Goal: Task Accomplishment & Management: Manage account settings

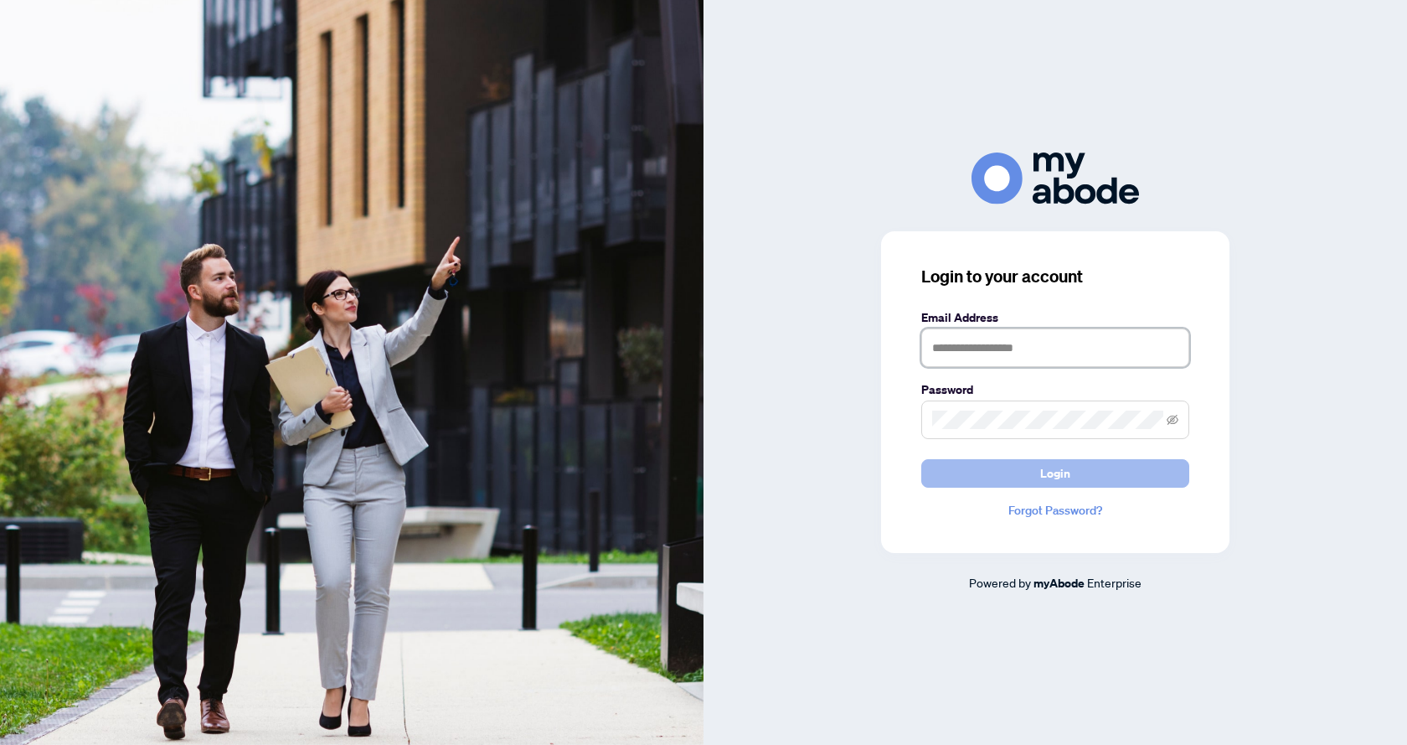
type input "**********"
click at [1013, 474] on button "Login" at bounding box center [1056, 473] width 268 height 28
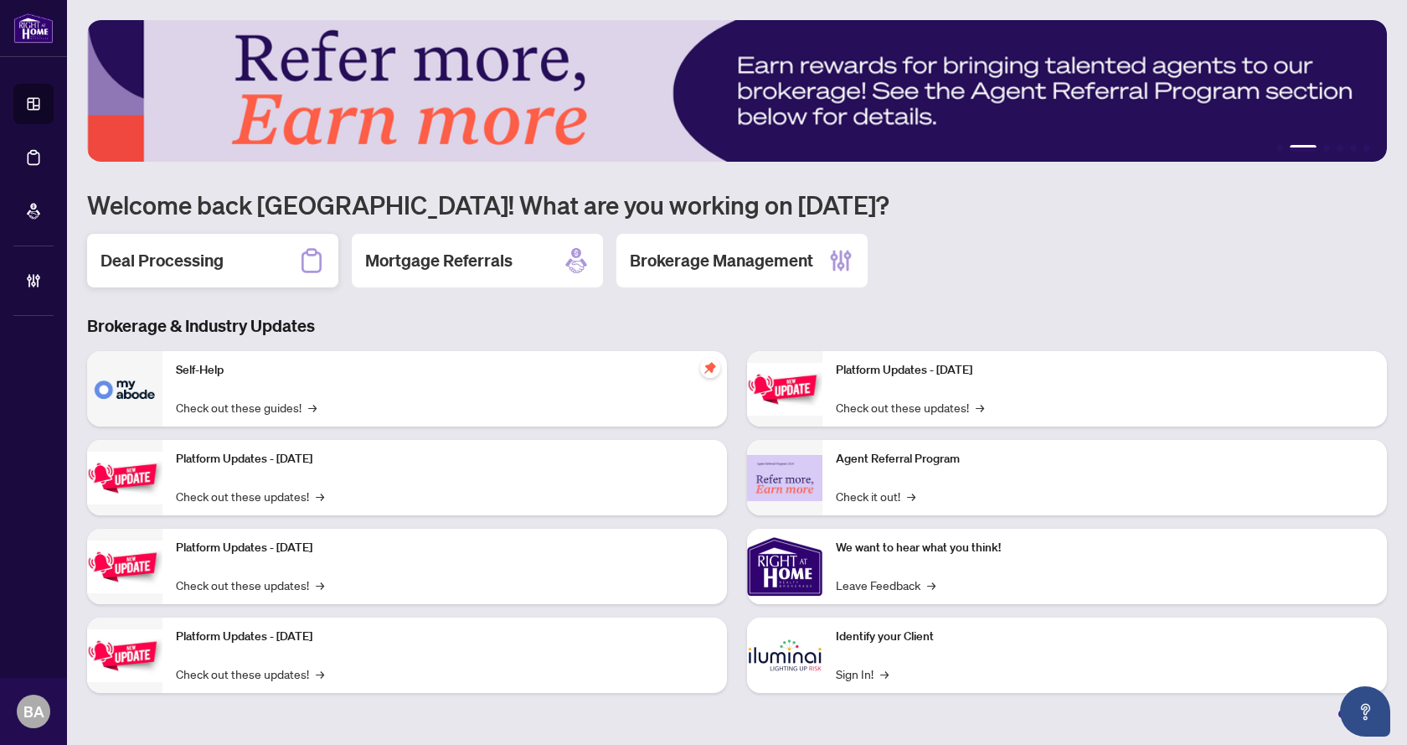
click at [226, 271] on div "Deal Processing" at bounding box center [212, 261] width 251 height 54
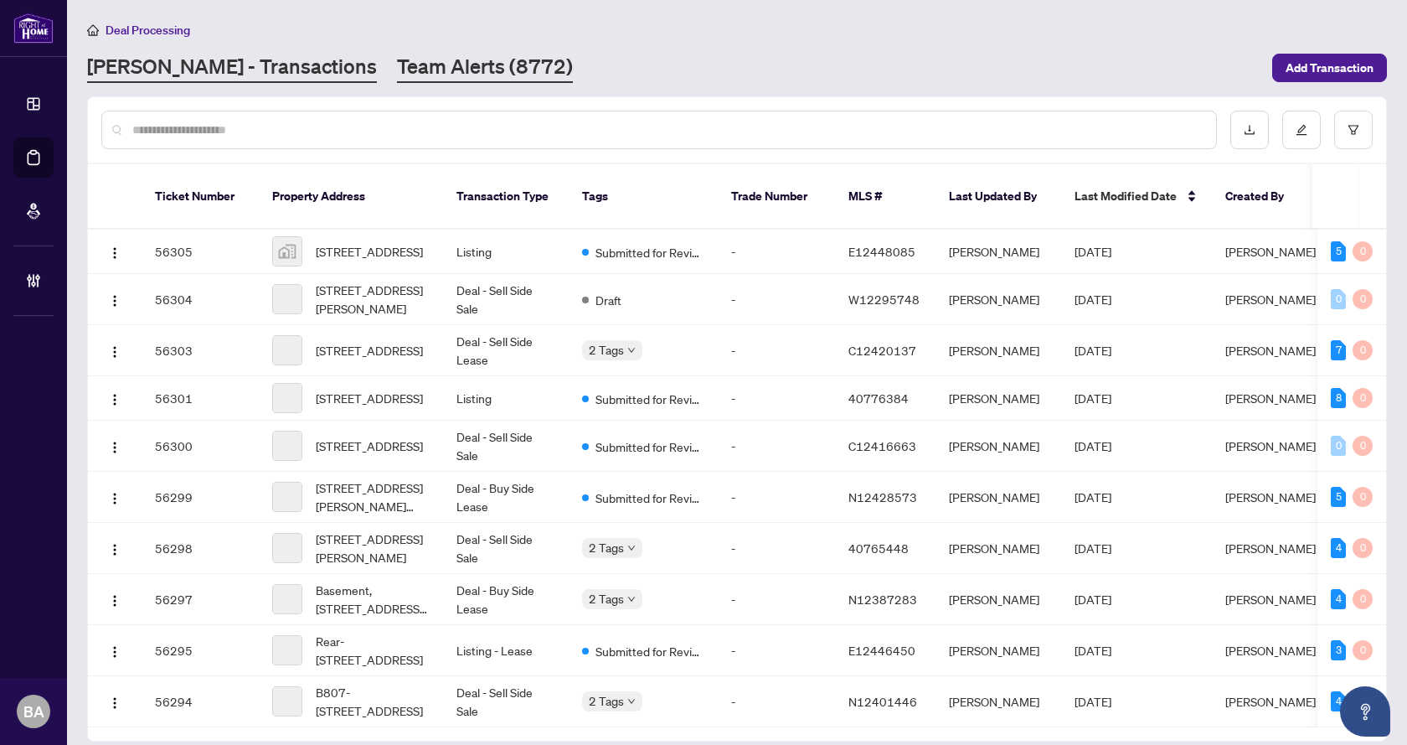
click at [397, 71] on link "Team Alerts (8772)" at bounding box center [485, 68] width 176 height 30
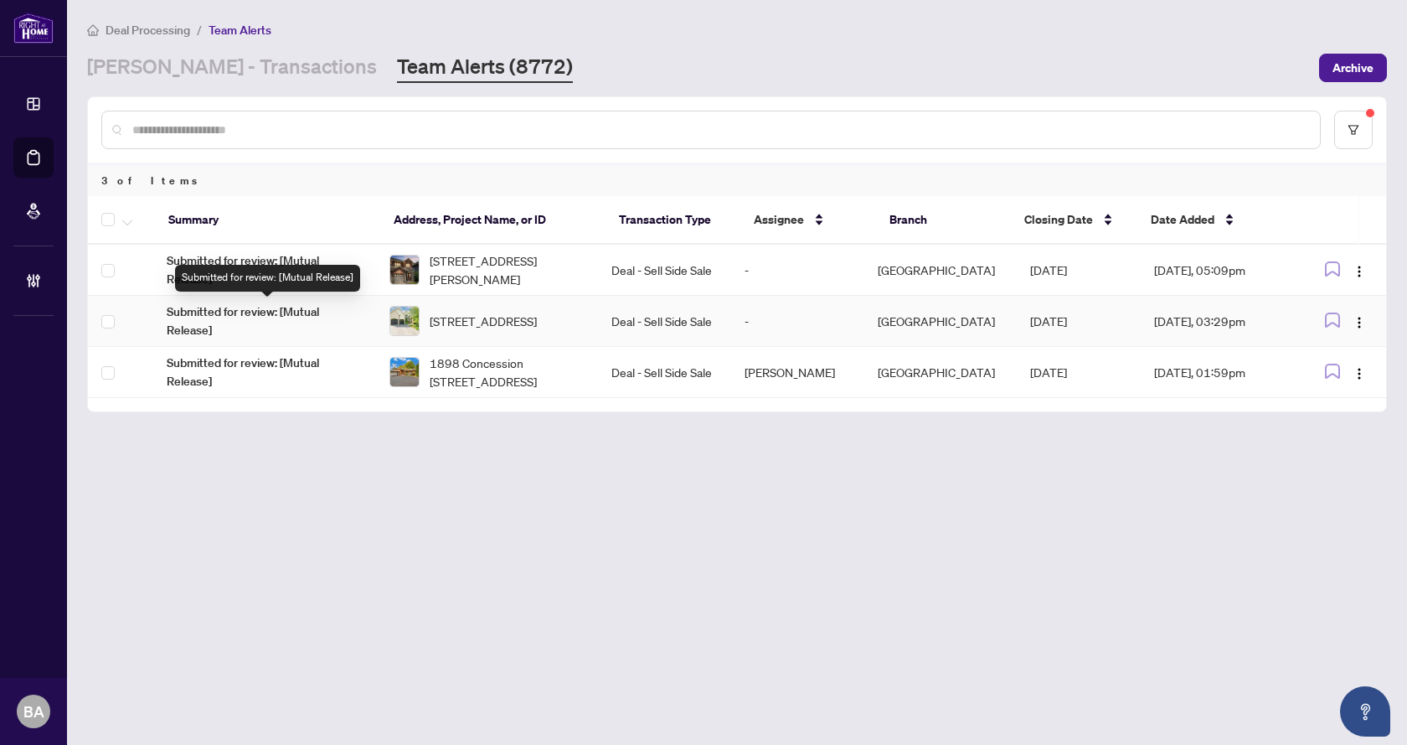
click at [240, 312] on span "Submitted for review: [Mutual Release]" at bounding box center [264, 320] width 195 height 37
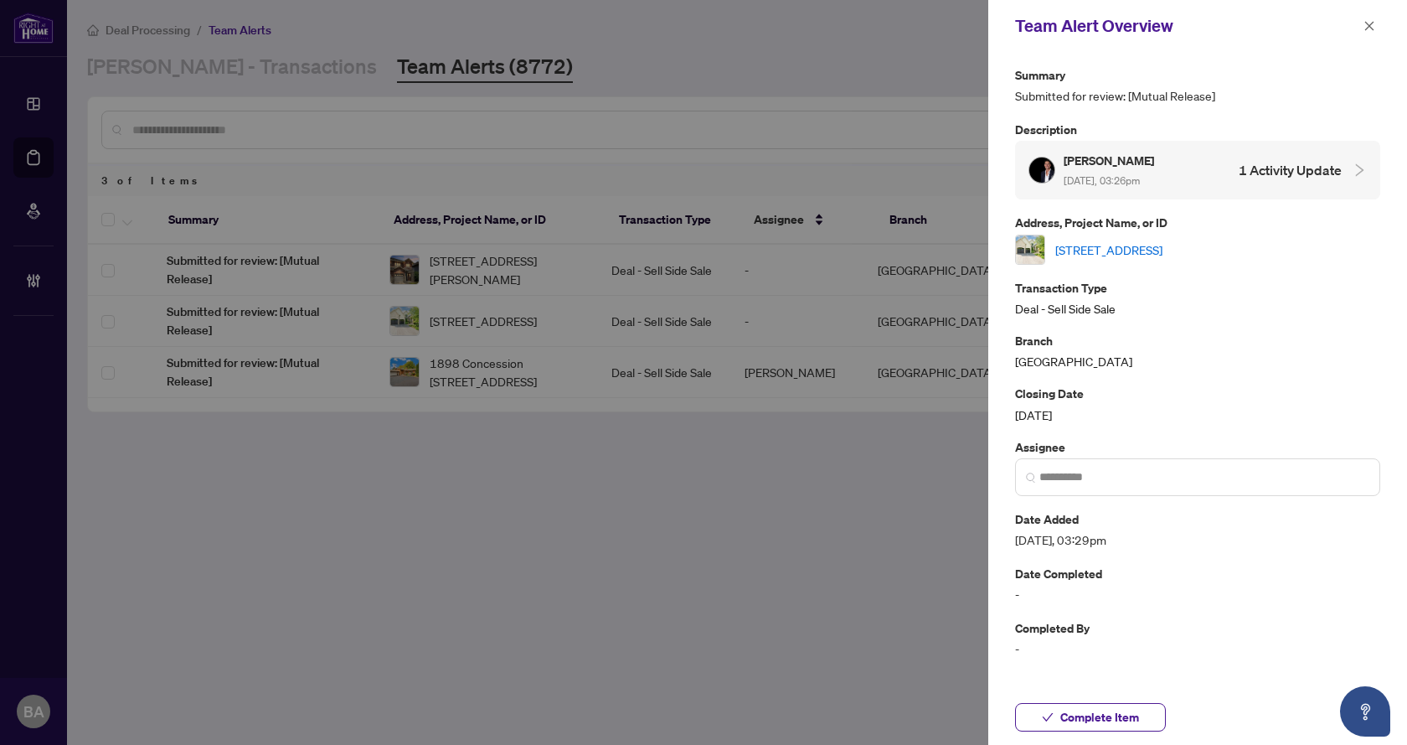
click at [1163, 245] on link "[STREET_ADDRESS]" at bounding box center [1109, 249] width 107 height 18
click at [1371, 23] on icon "close" at bounding box center [1370, 26] width 12 height 12
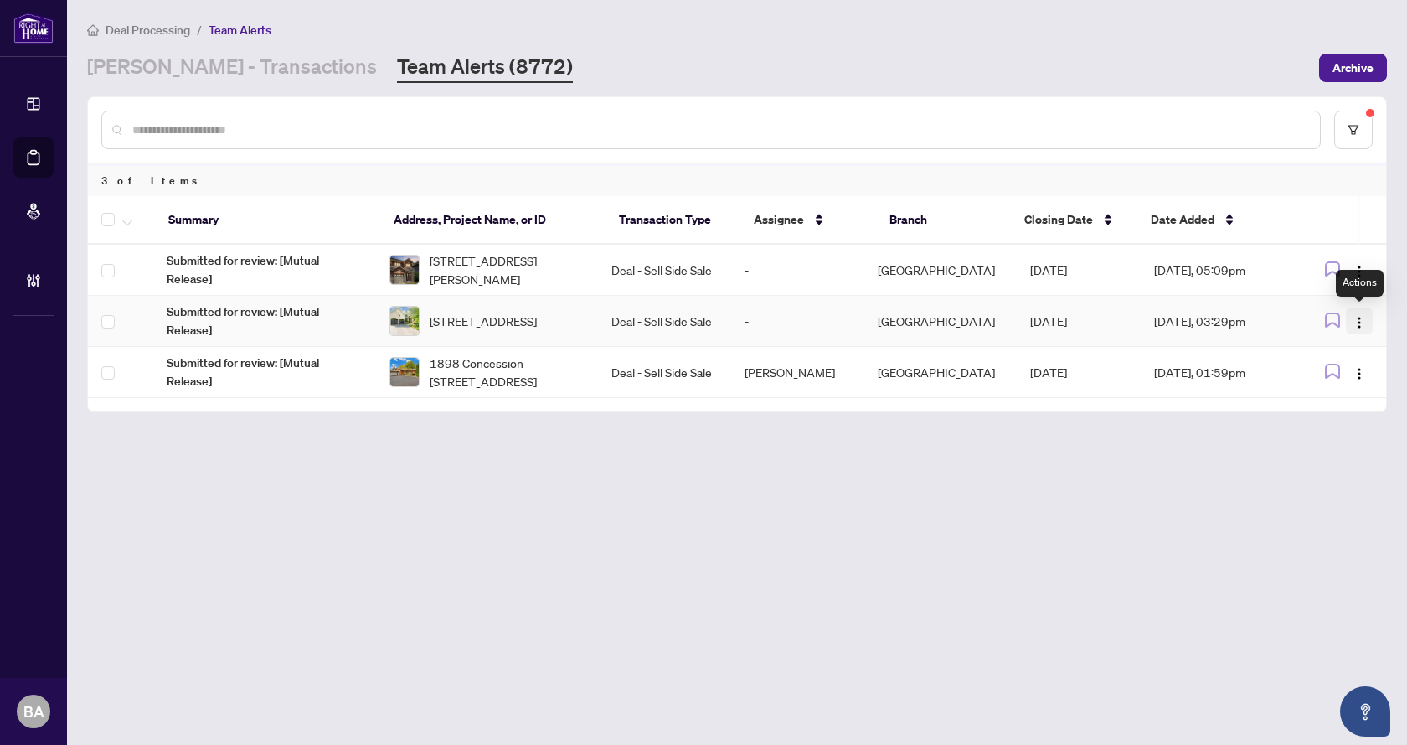
click at [1361, 331] on button "button" at bounding box center [1359, 320] width 27 height 27
click at [1323, 380] on span "Assign User" at bounding box center [1321, 380] width 78 height 18
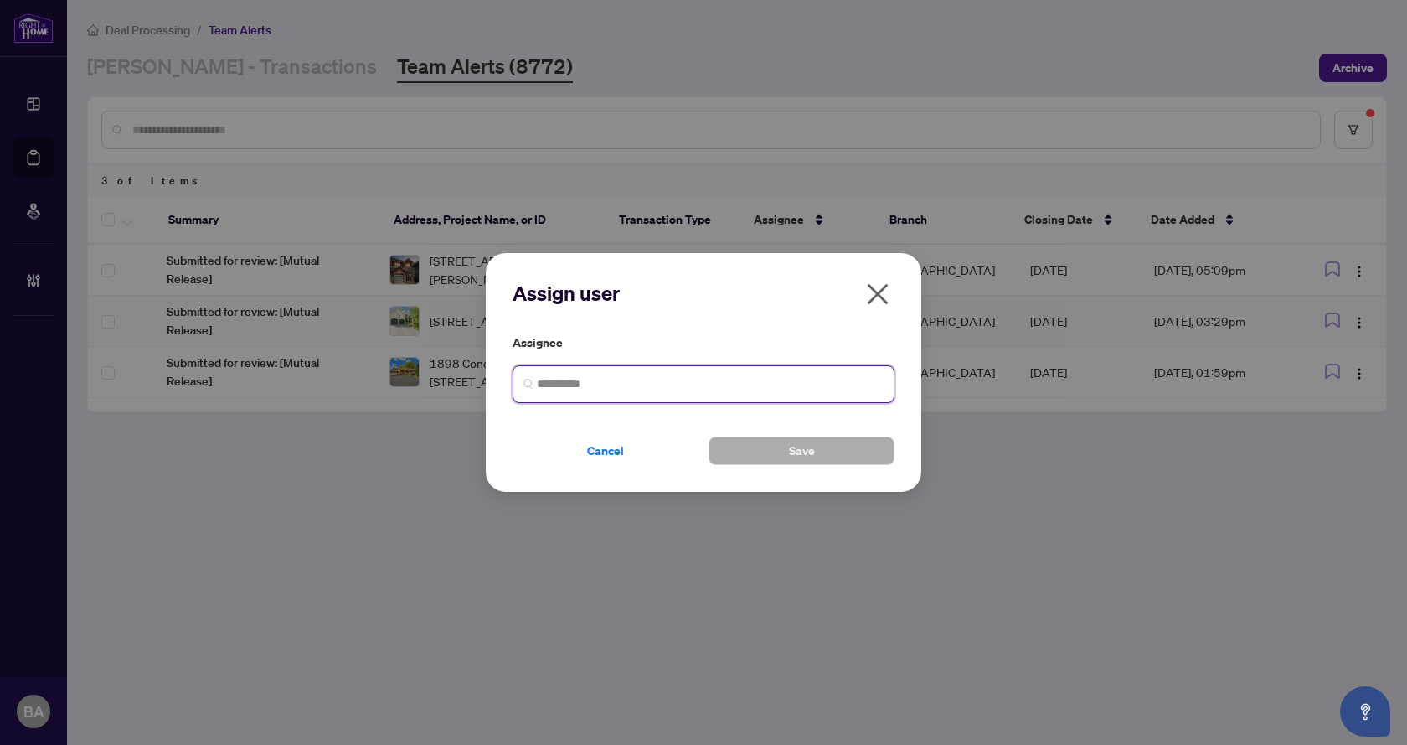
click at [597, 381] on input "search" at bounding box center [710, 384] width 347 height 18
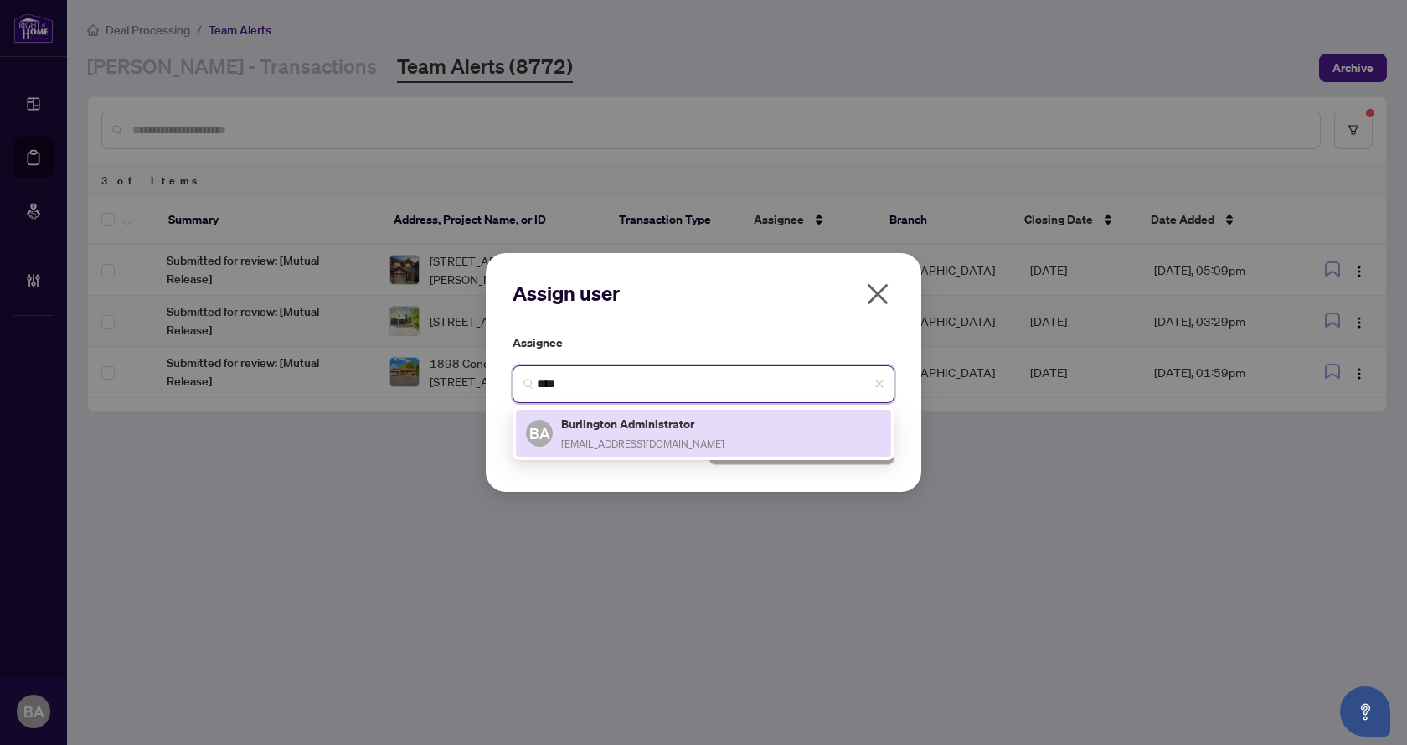
click at [626, 434] on div "Burlington Administrator [EMAIL_ADDRESS][DOMAIN_NAME]" at bounding box center [642, 433] width 163 height 39
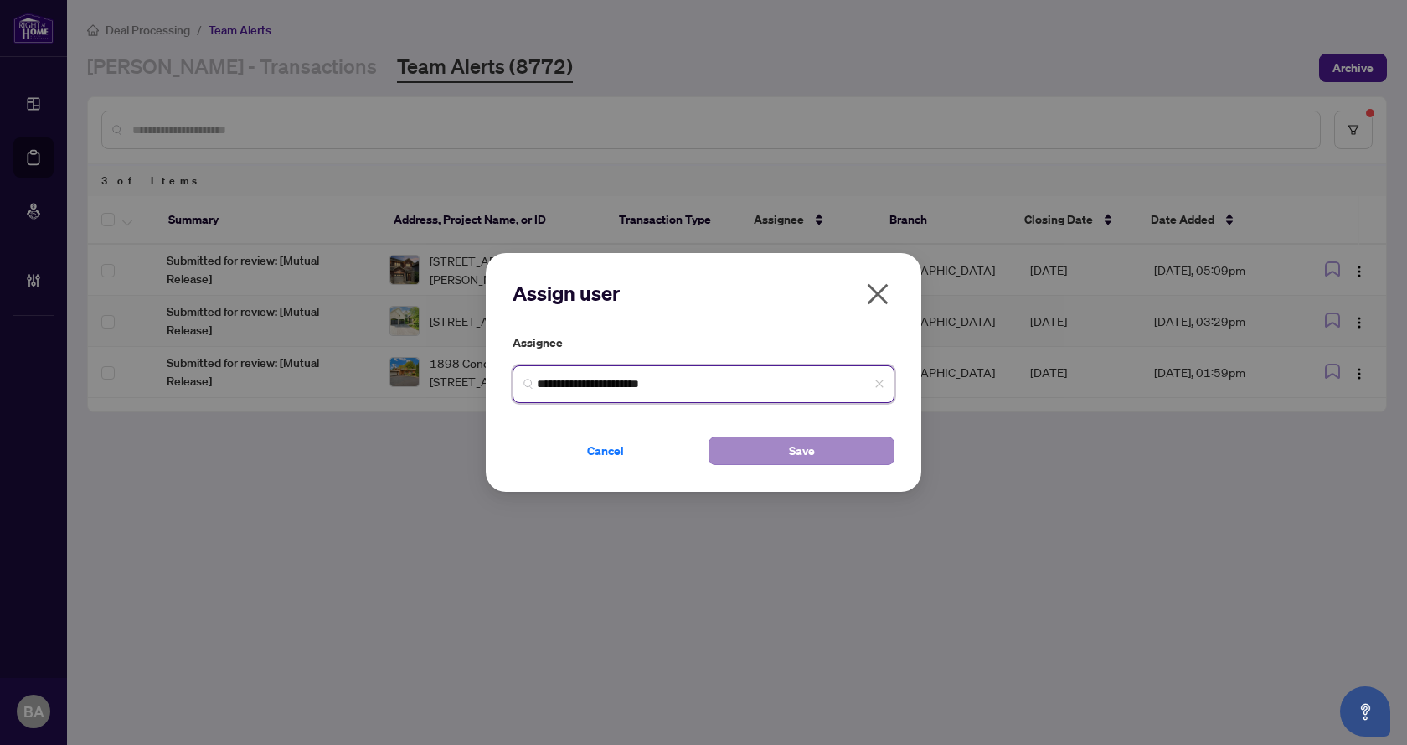
type input "**********"
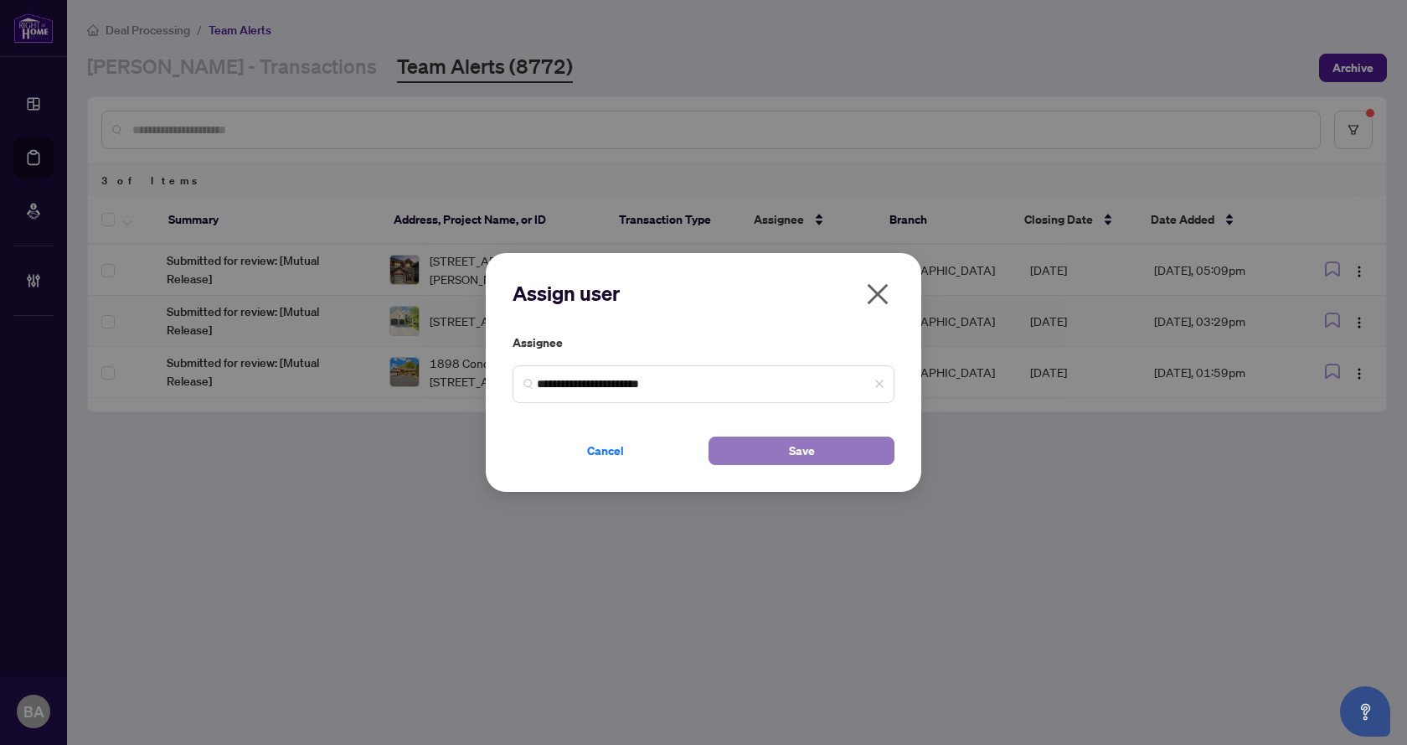
click at [779, 456] on button "Save" at bounding box center [802, 450] width 186 height 28
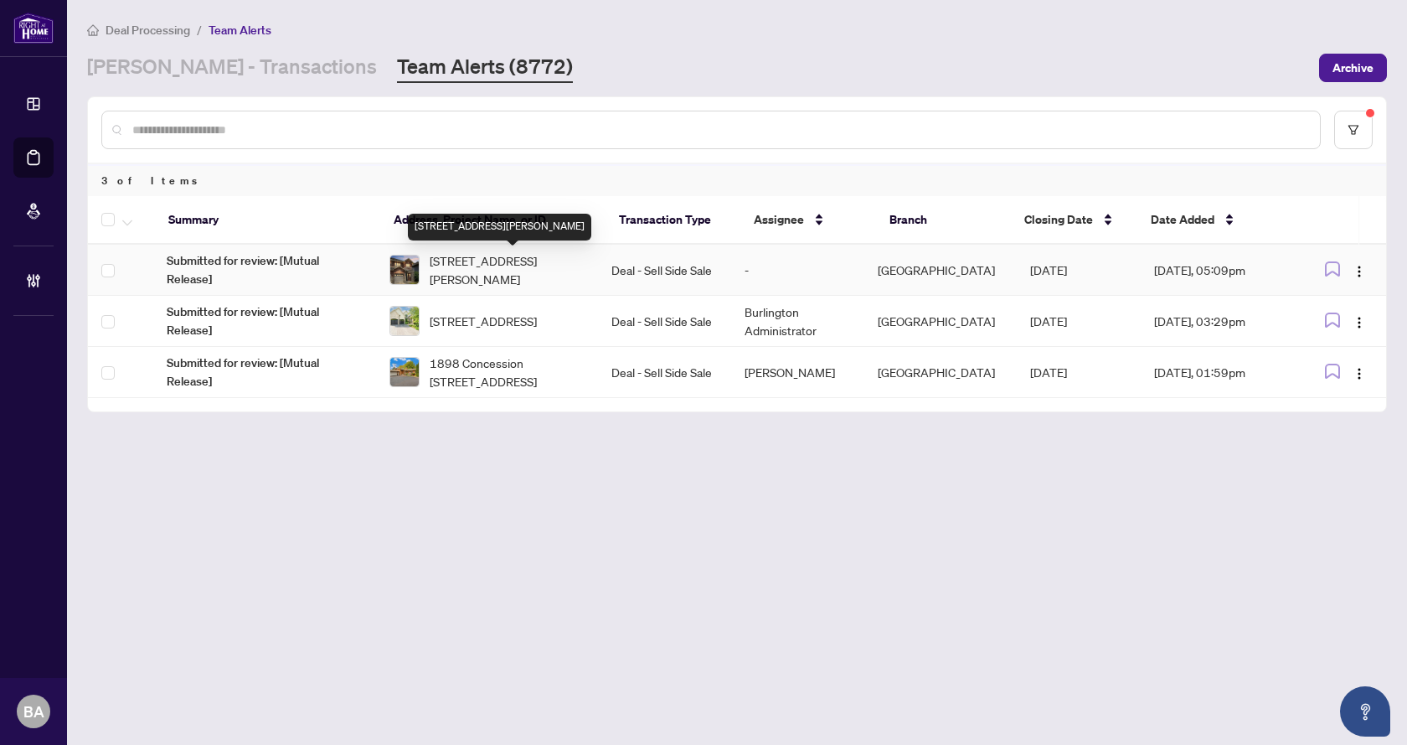
click at [475, 264] on span "[STREET_ADDRESS][PERSON_NAME]" at bounding box center [507, 269] width 155 height 37
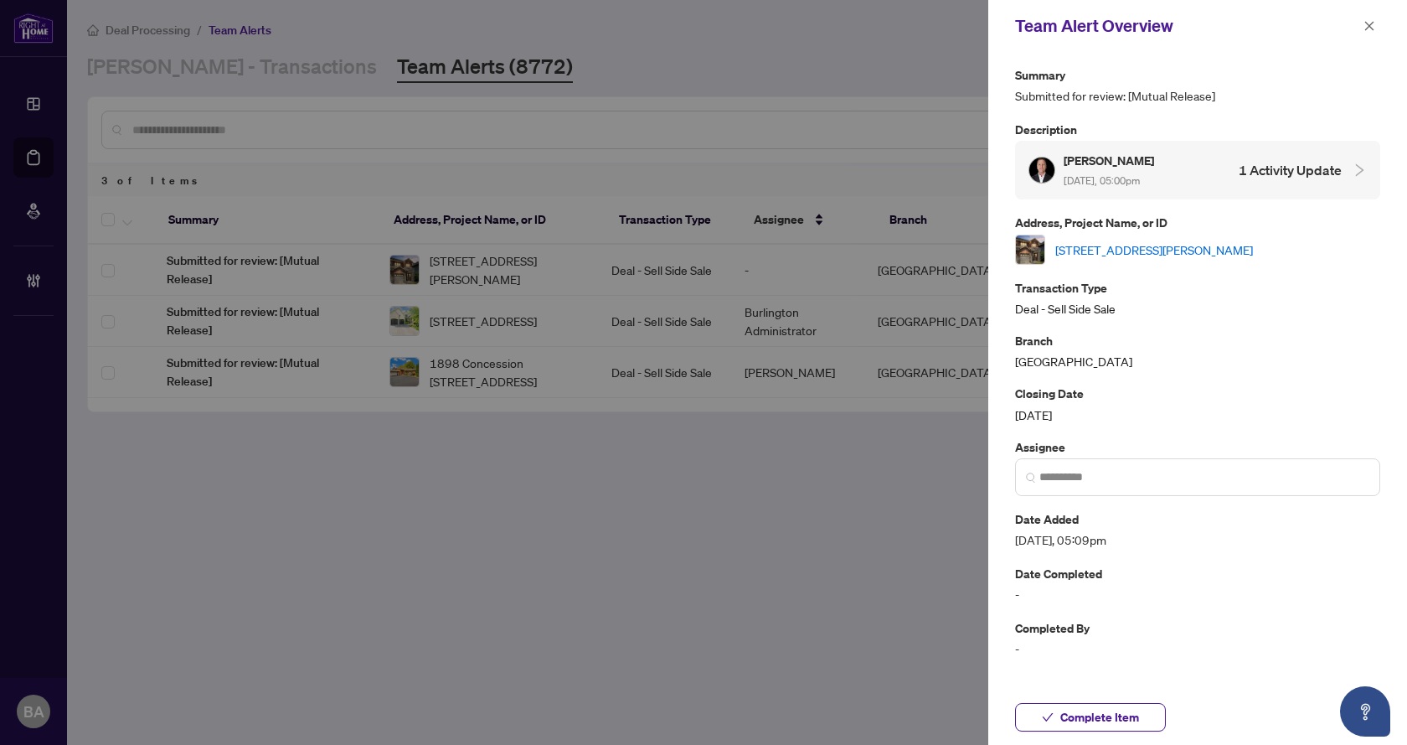
click at [1231, 251] on link "[STREET_ADDRESS][PERSON_NAME]" at bounding box center [1155, 249] width 198 height 18
click at [1372, 32] on icon "close" at bounding box center [1370, 26] width 12 height 12
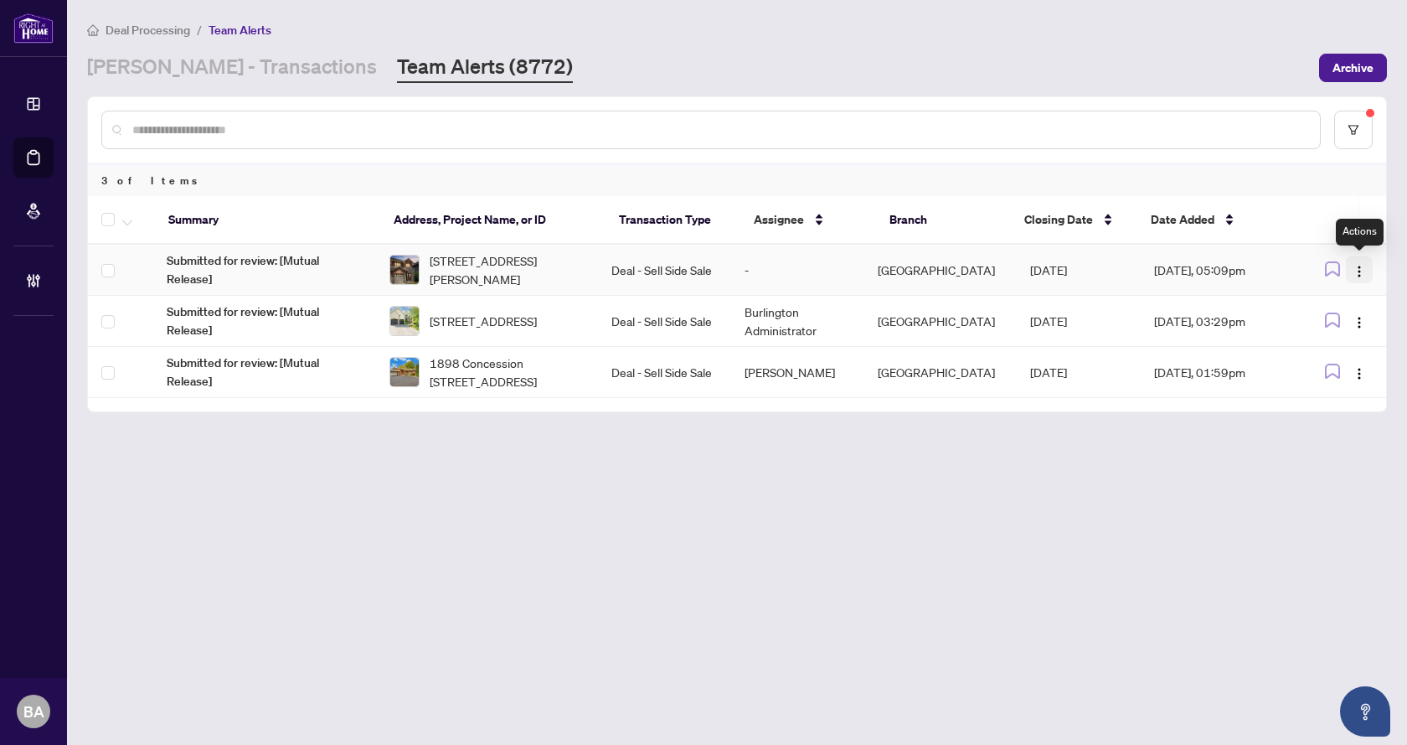
click at [1358, 277] on img "button" at bounding box center [1359, 271] width 13 height 13
click at [1334, 322] on span "Assign User" at bounding box center [1321, 329] width 78 height 18
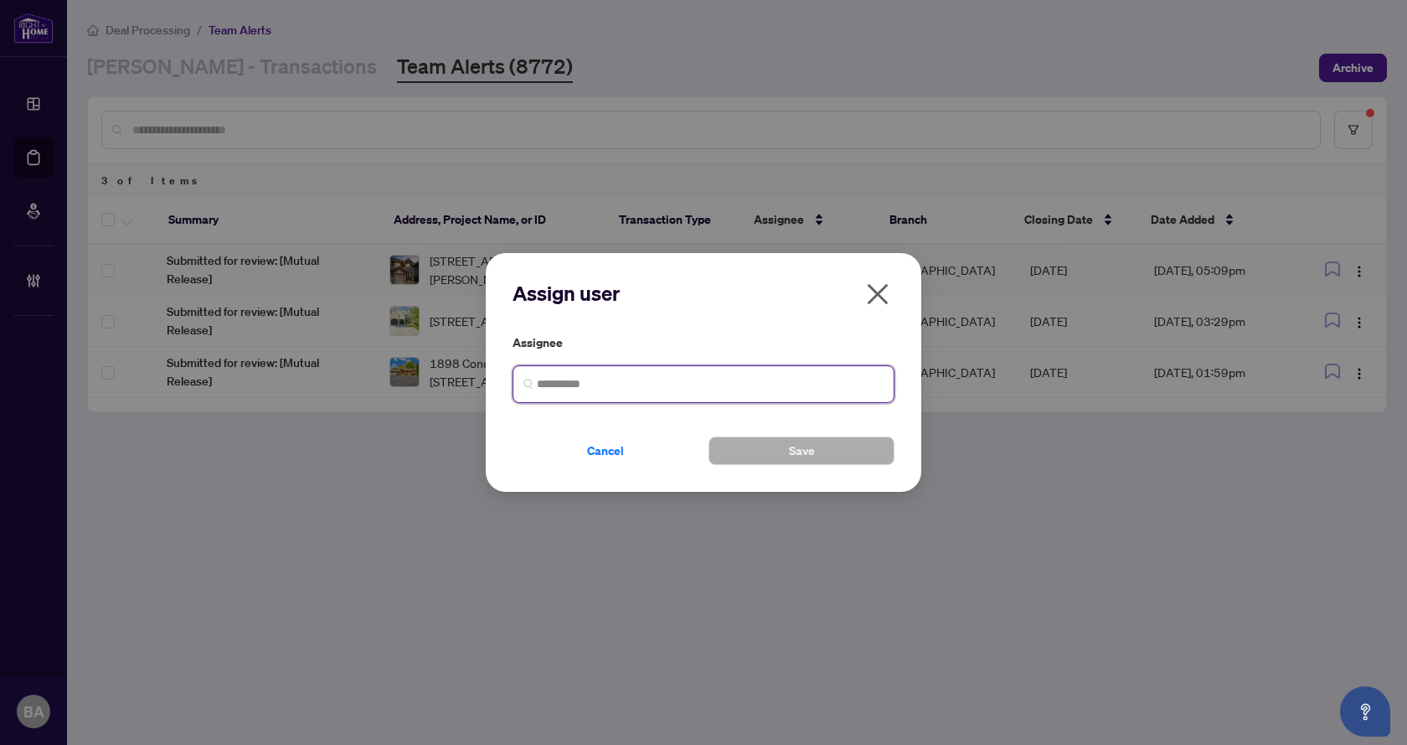
click at [665, 385] on input "search" at bounding box center [710, 384] width 347 height 18
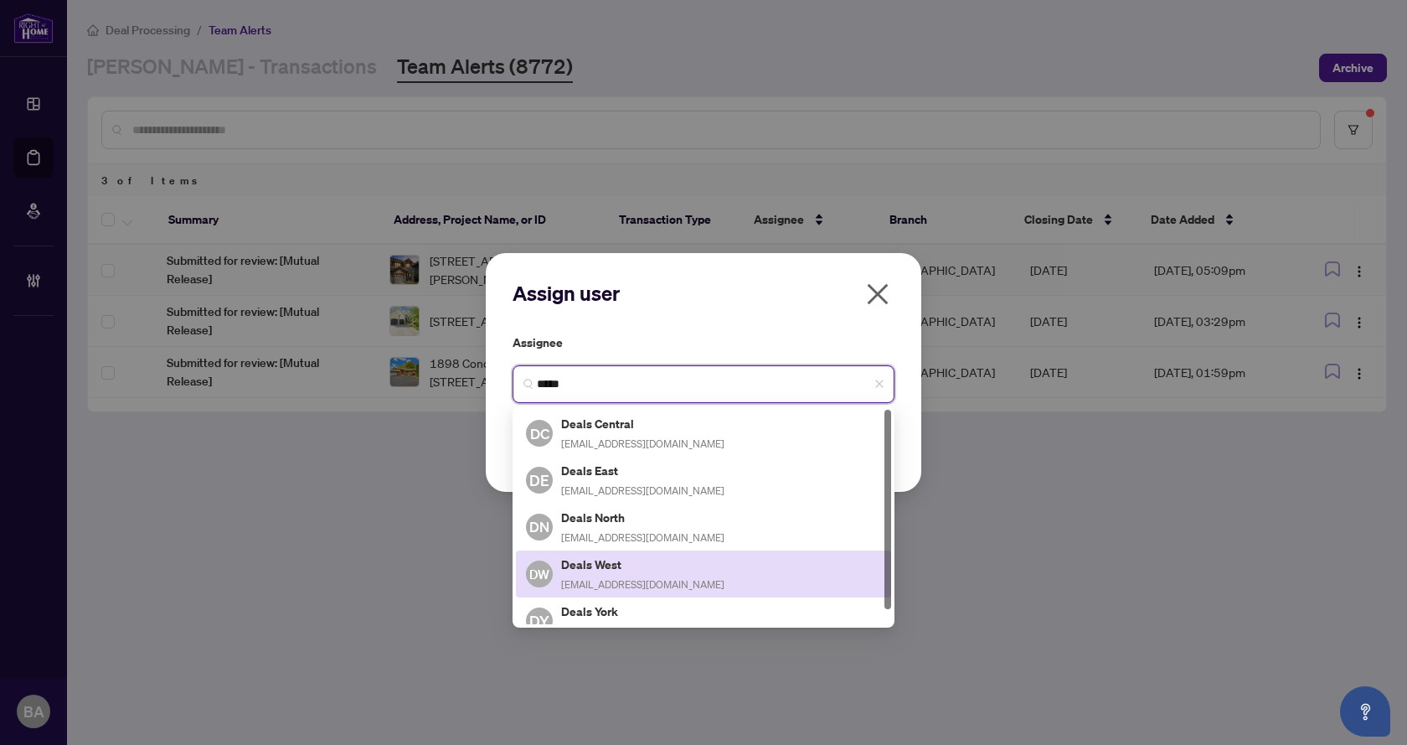
click at [628, 573] on div "Deals West [EMAIL_ADDRESS][DOMAIN_NAME]" at bounding box center [642, 574] width 163 height 39
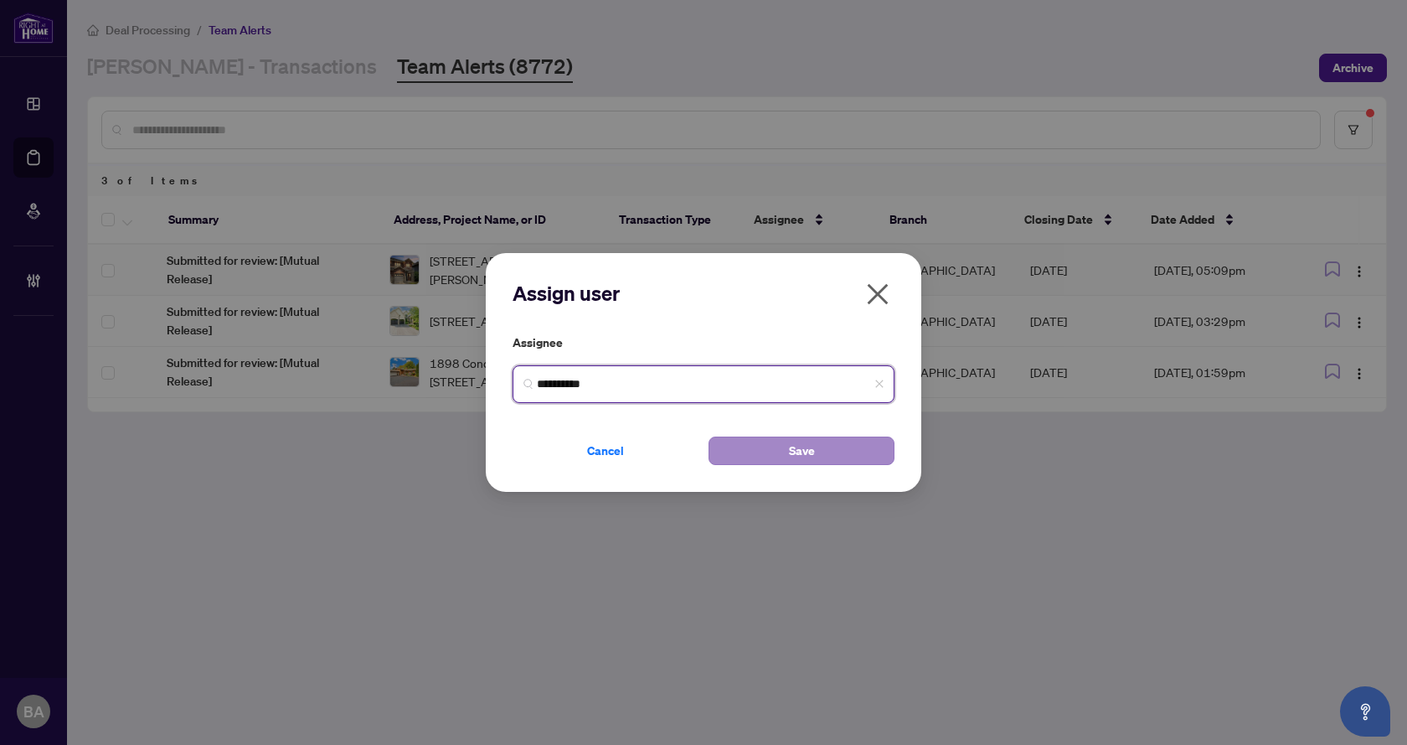
type input "**********"
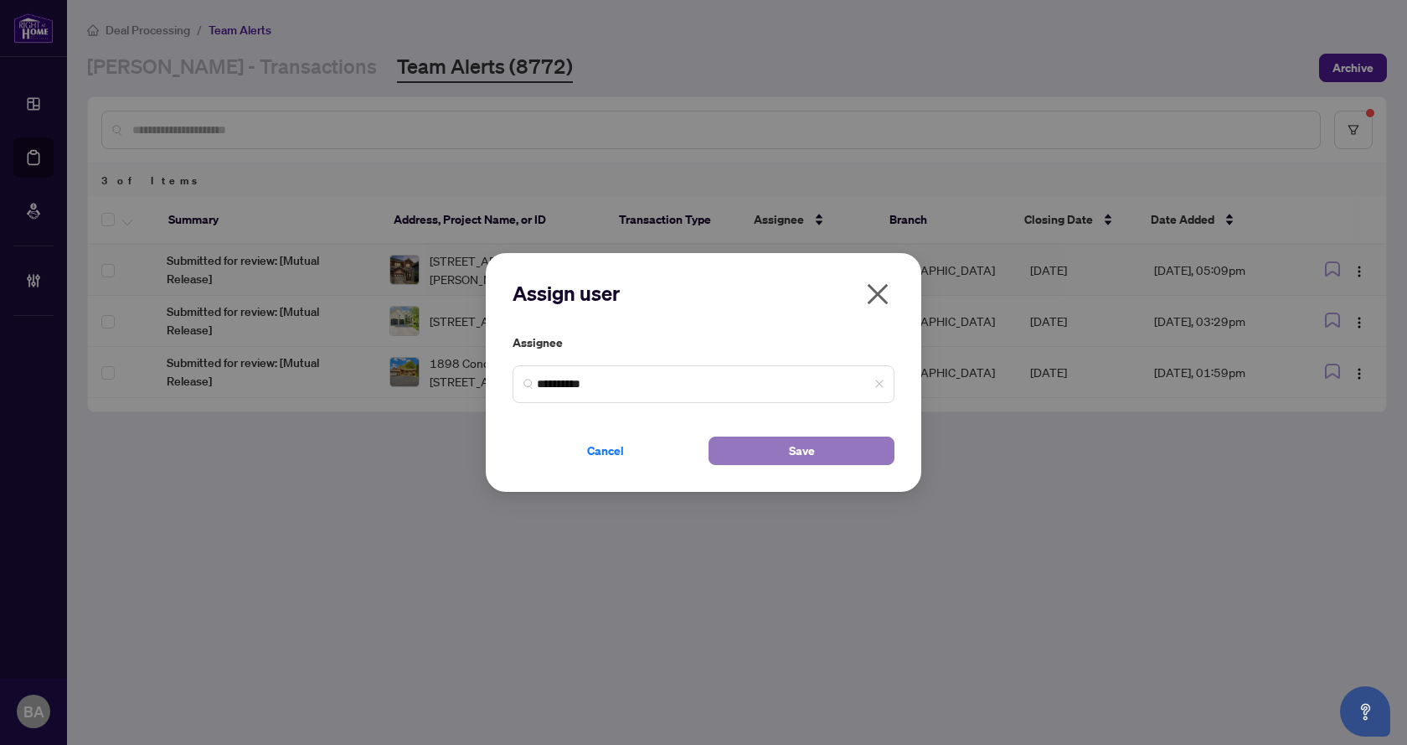
click at [812, 447] on span "Save" at bounding box center [802, 450] width 26 height 27
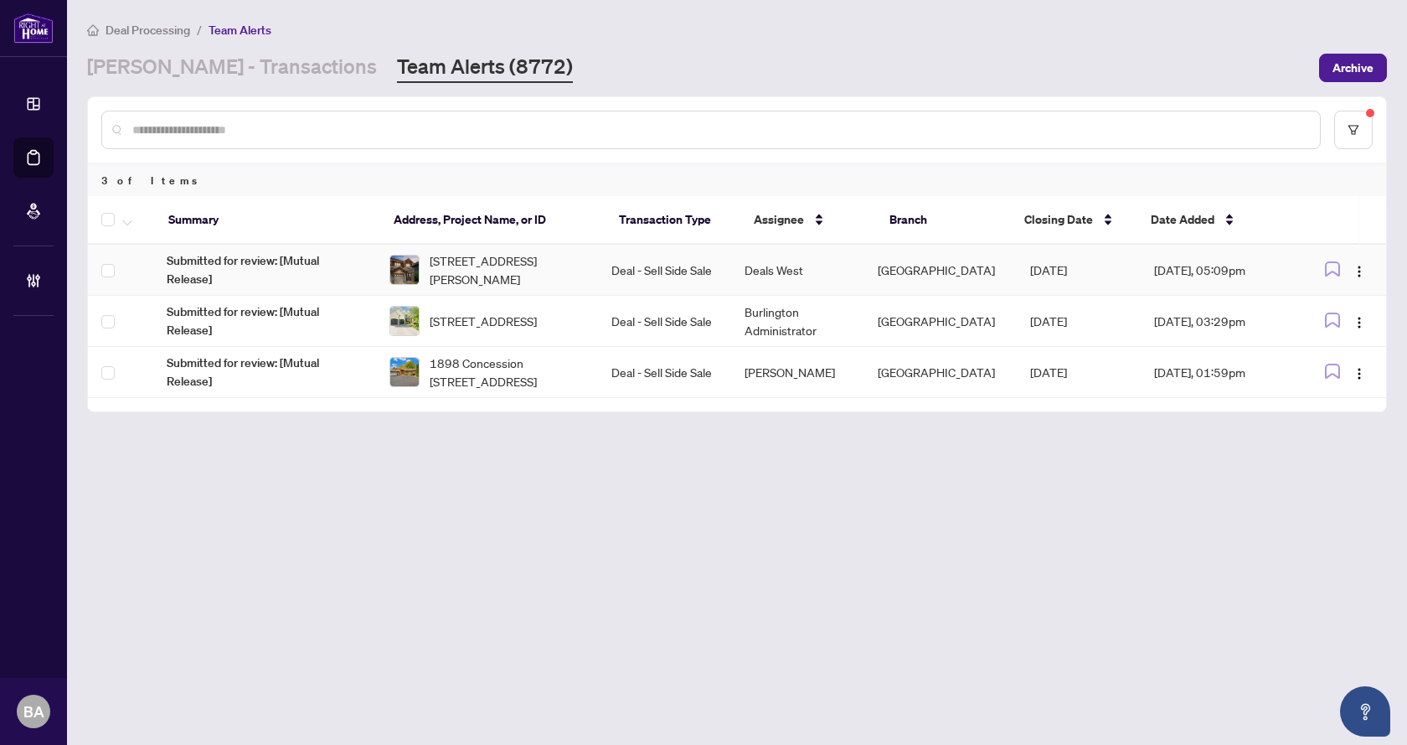
click at [1012, 582] on main "Deal Processing / Team Alerts [PERSON_NAME] - Transactions Team Alerts (8772) A…" at bounding box center [737, 372] width 1340 height 745
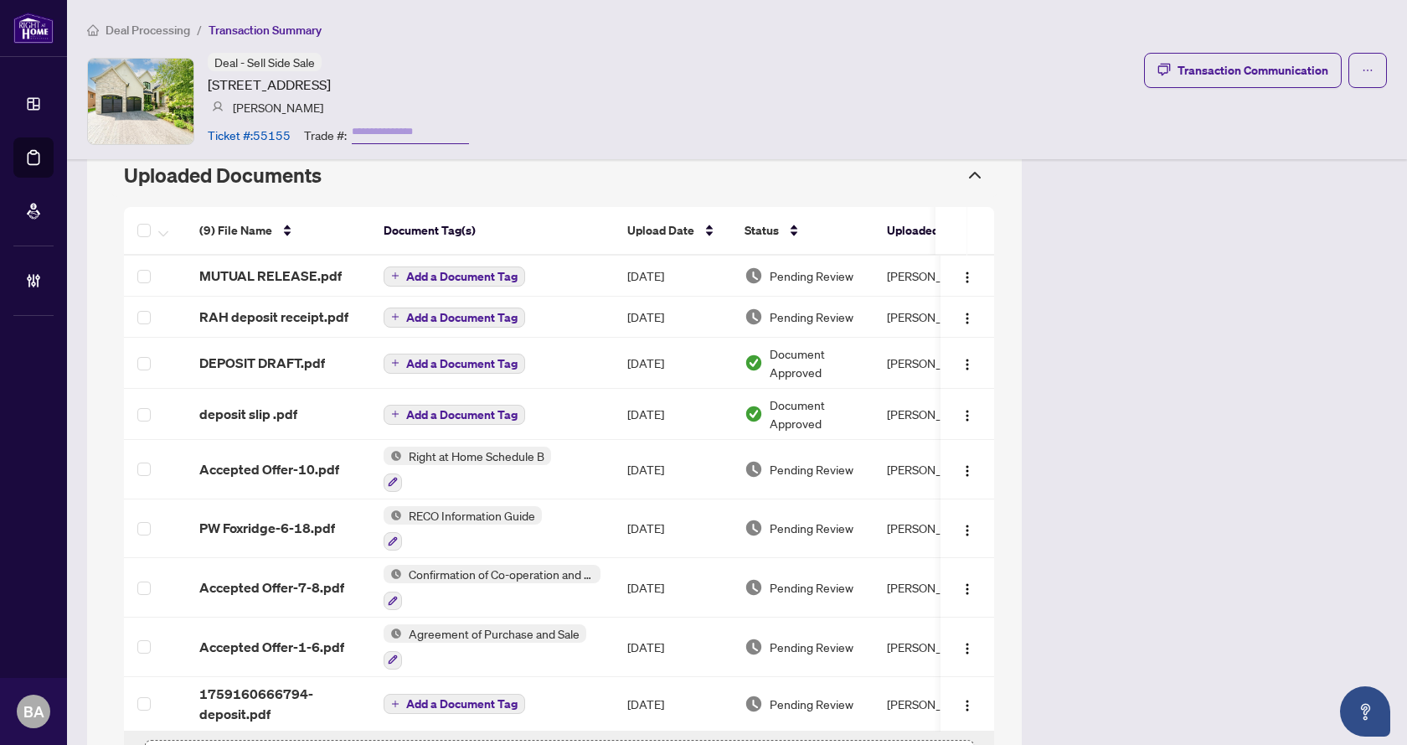
scroll to position [1508, 0]
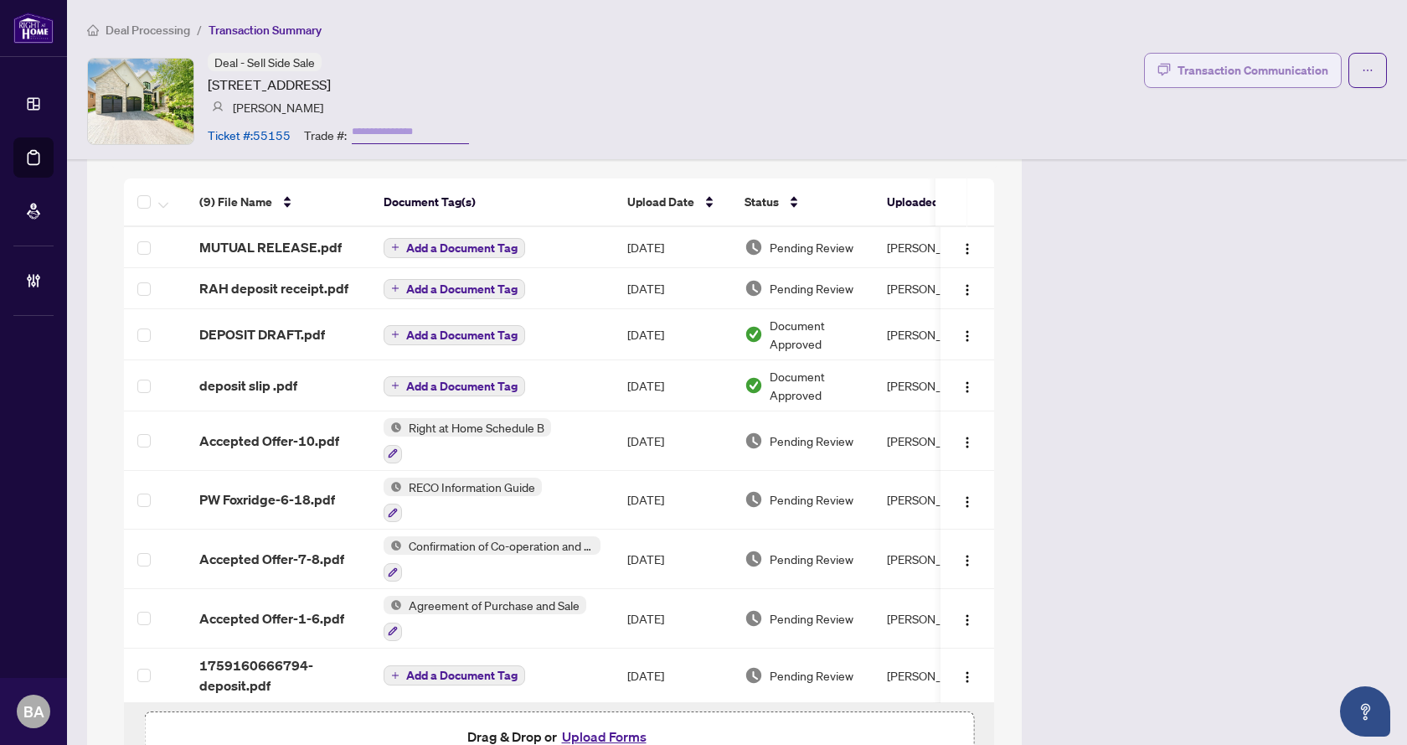
click at [1202, 85] on button "Transaction Communication" at bounding box center [1243, 70] width 198 height 35
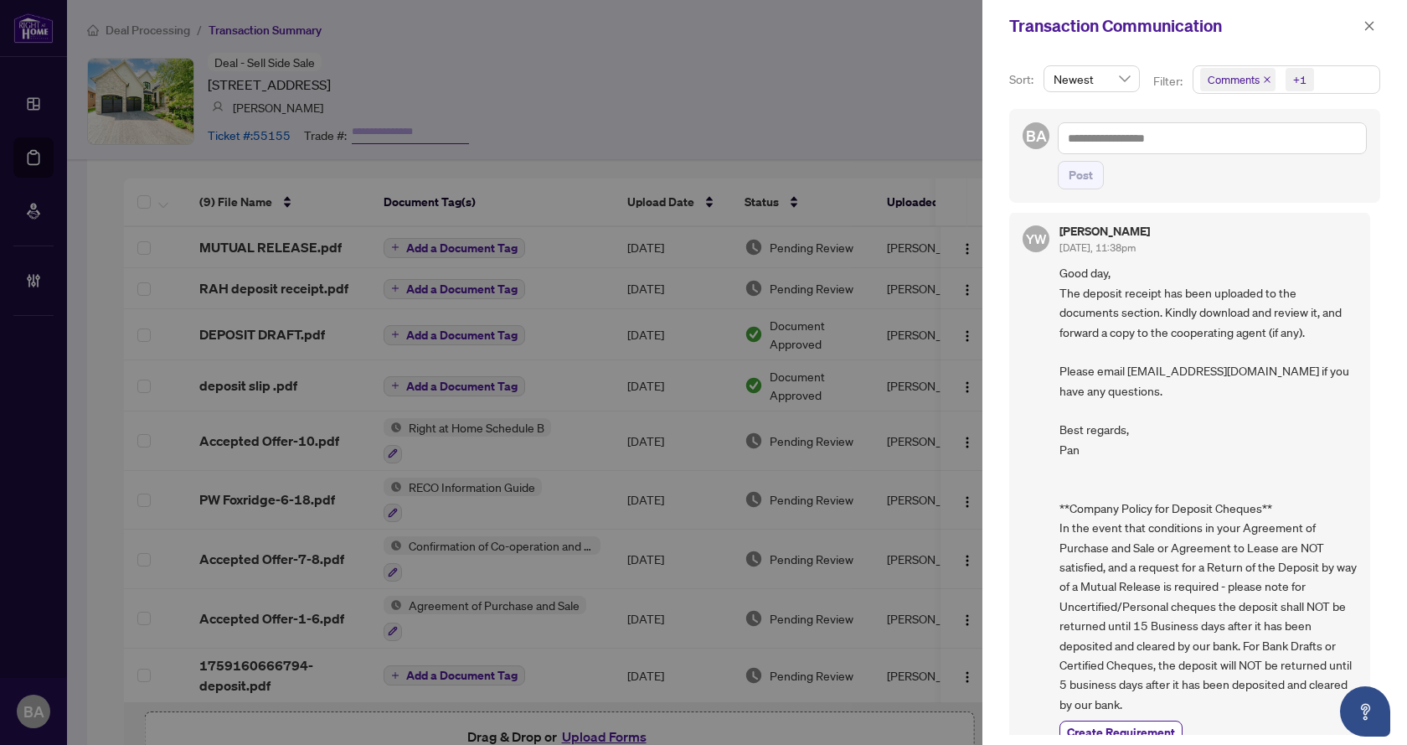
scroll to position [0, 0]
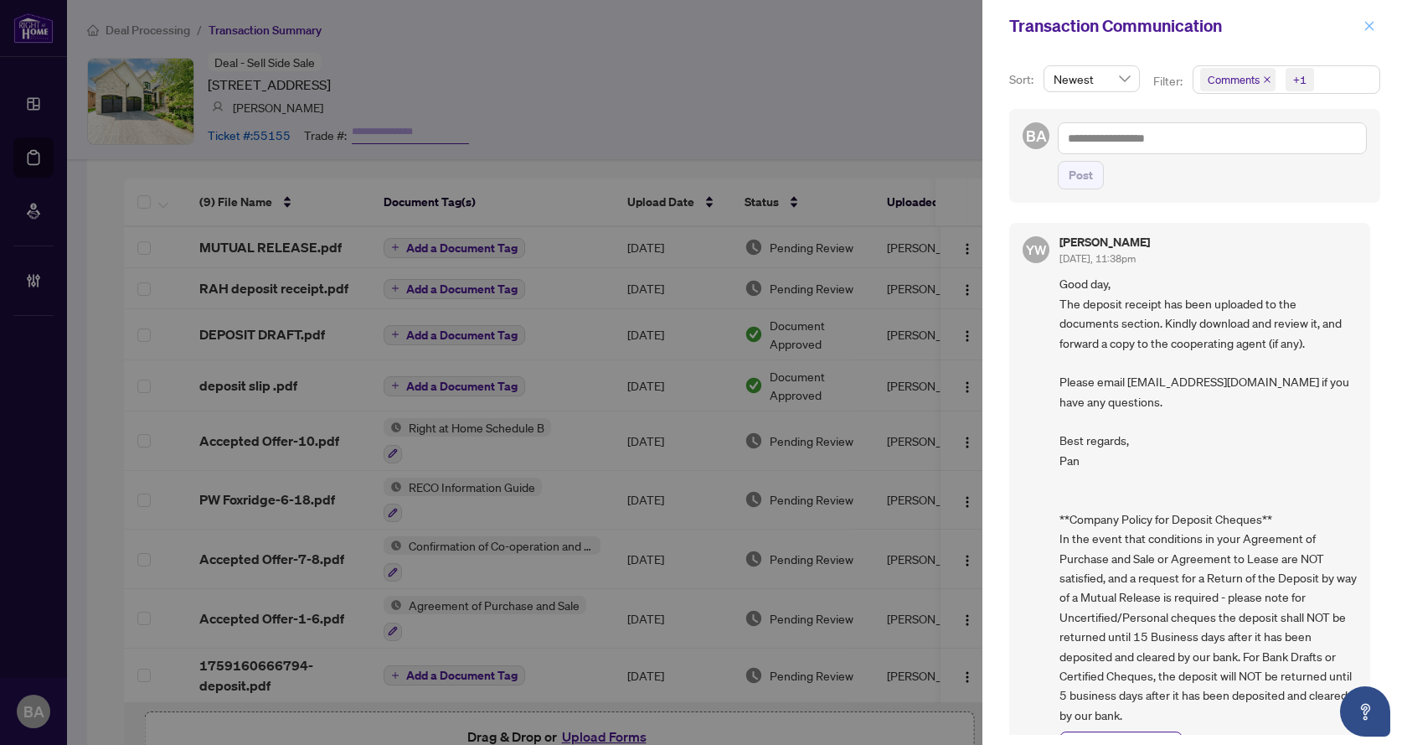
click at [1367, 29] on icon "close" at bounding box center [1370, 25] width 9 height 9
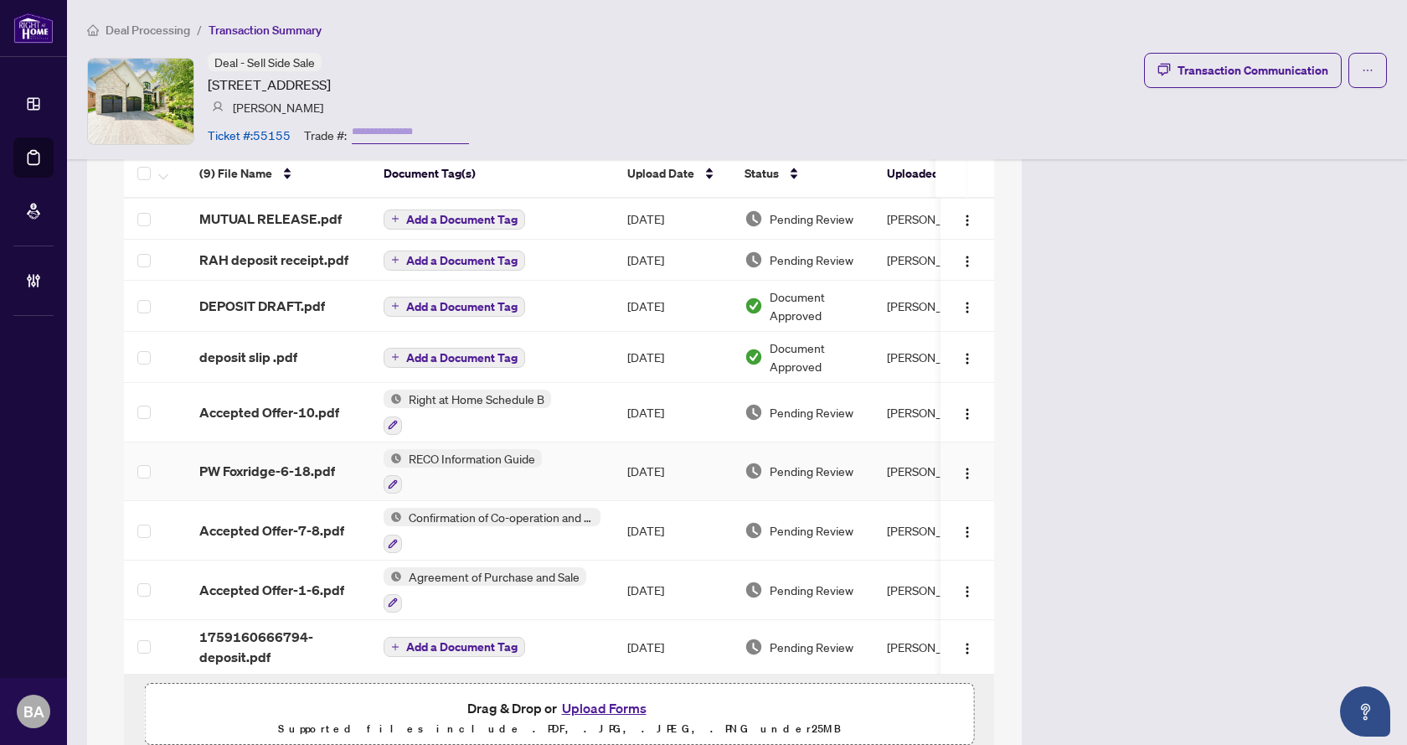
scroll to position [1508, 0]
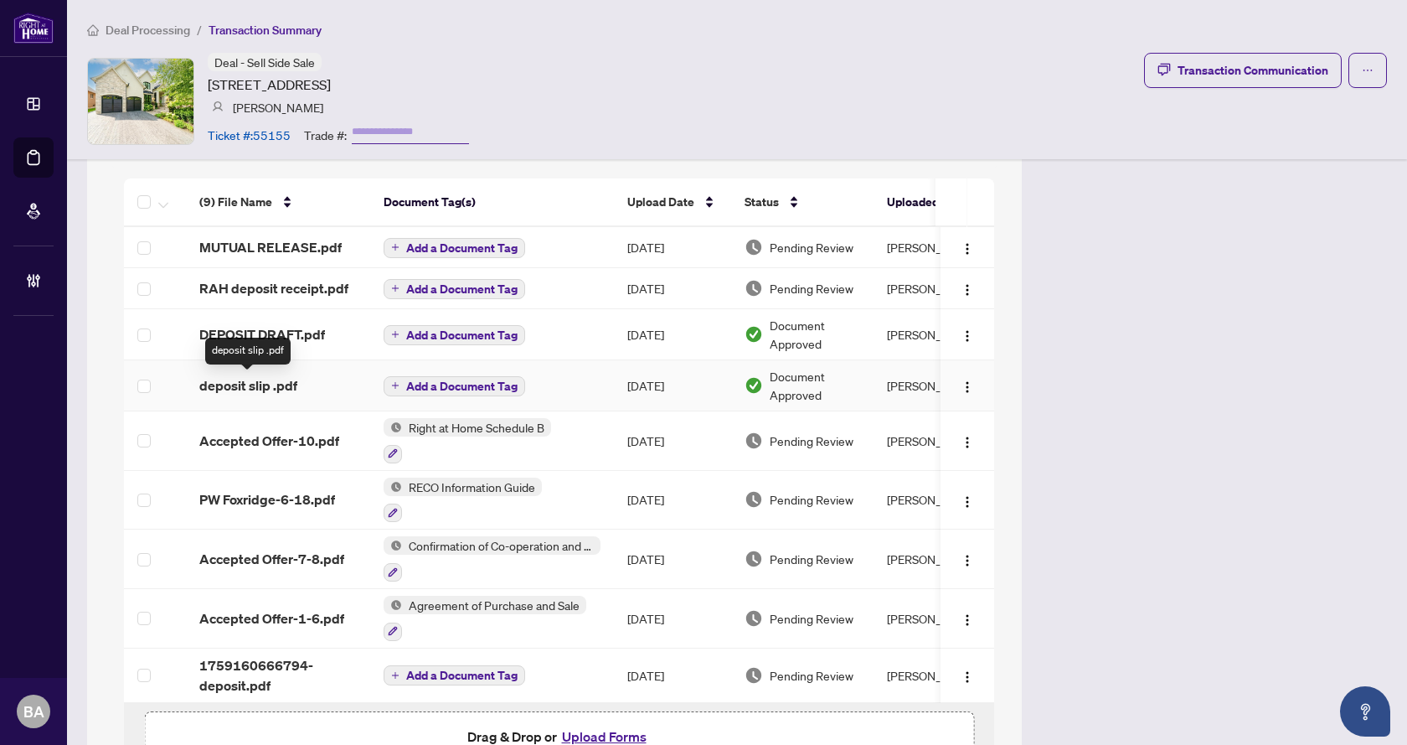
click at [254, 380] on span "deposit slip .pdf" at bounding box center [248, 385] width 98 height 20
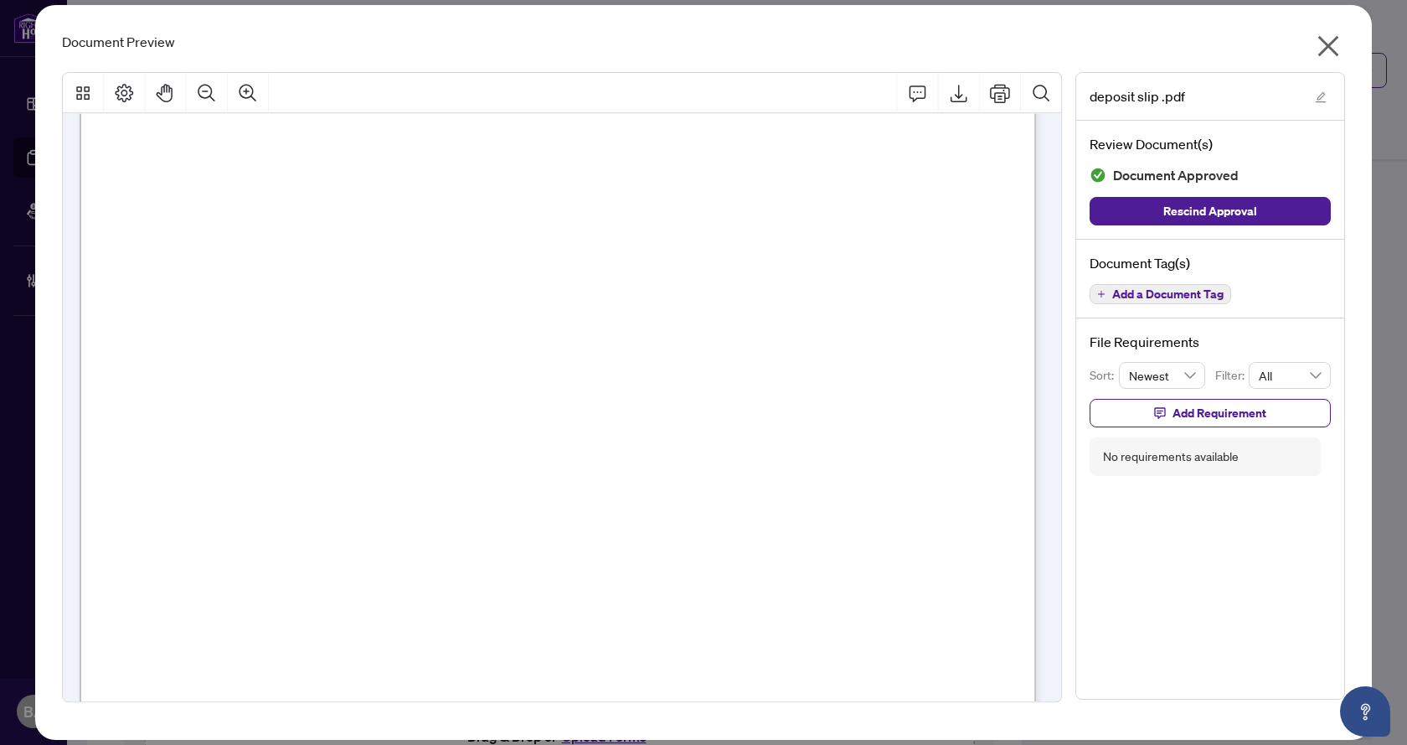
scroll to position [678, 0]
click at [1334, 39] on icon "close" at bounding box center [1329, 46] width 21 height 21
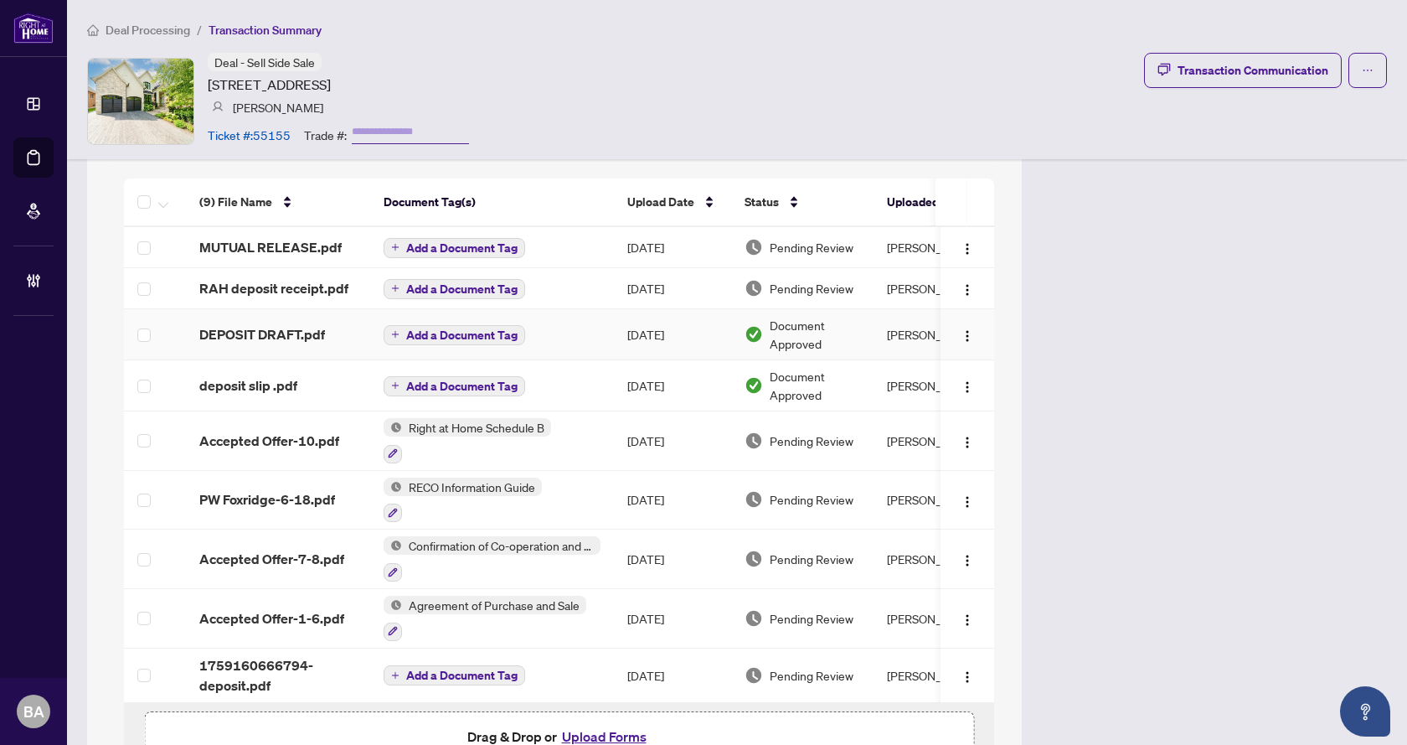
click at [265, 318] on td "DEPOSIT DRAFT.pdf" at bounding box center [278, 334] width 184 height 51
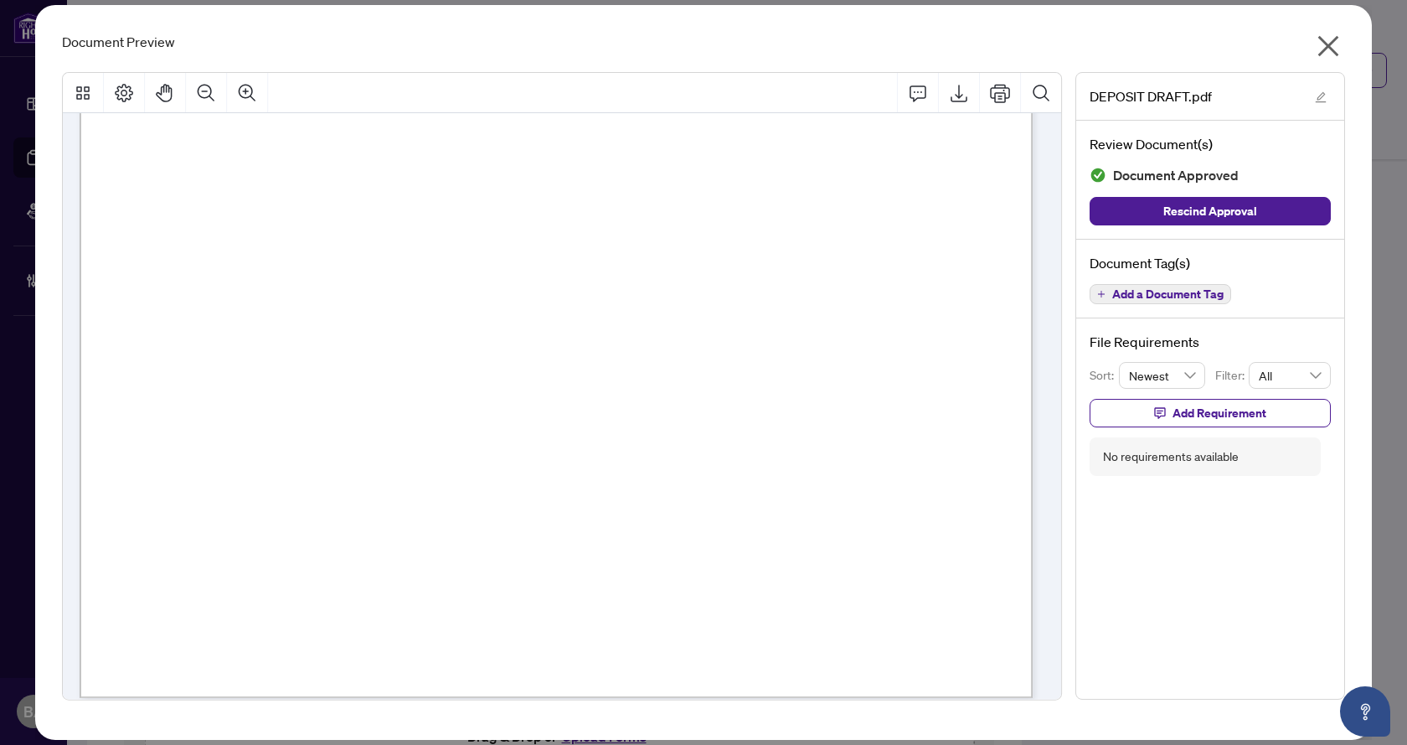
scroll to position [670, 0]
click at [1327, 39] on icon "close" at bounding box center [1328, 46] width 27 height 27
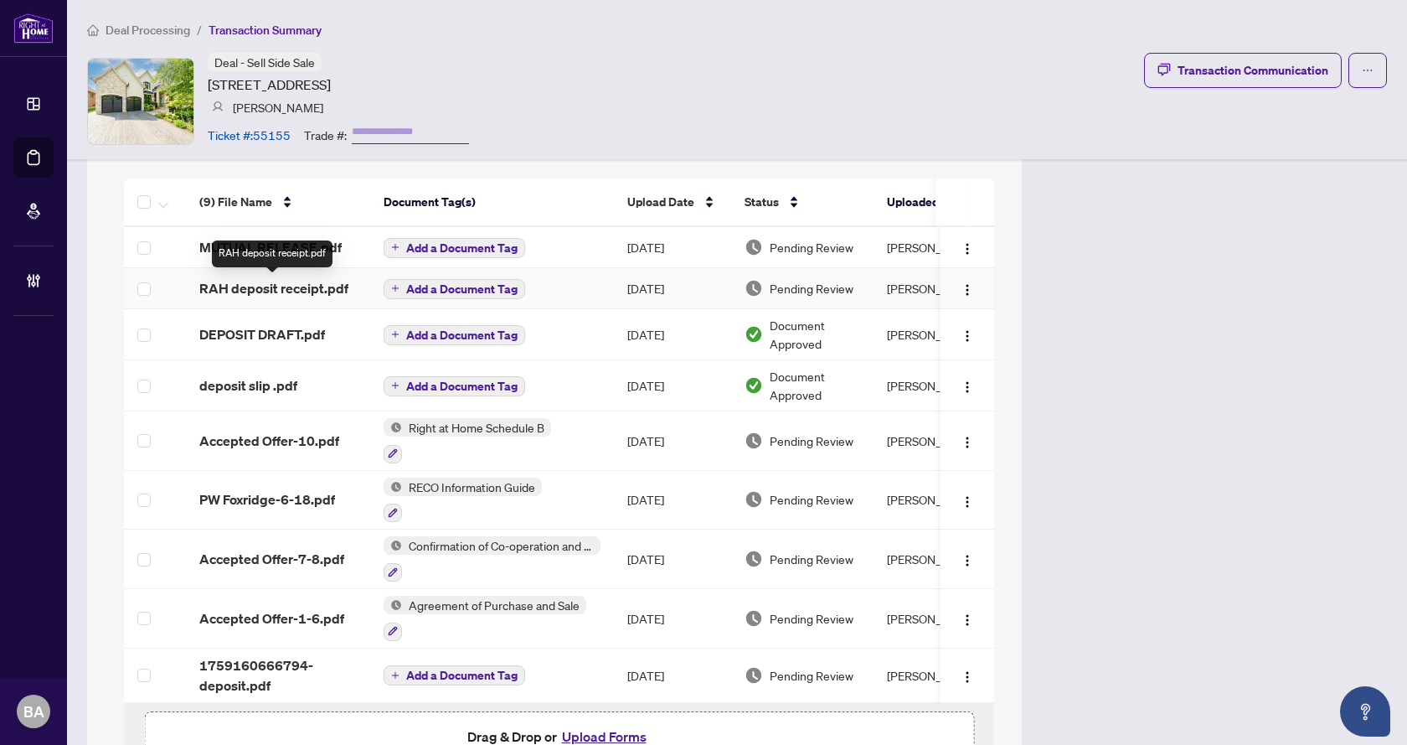
click at [268, 283] on span "RAH deposit receipt.pdf" at bounding box center [273, 288] width 149 height 20
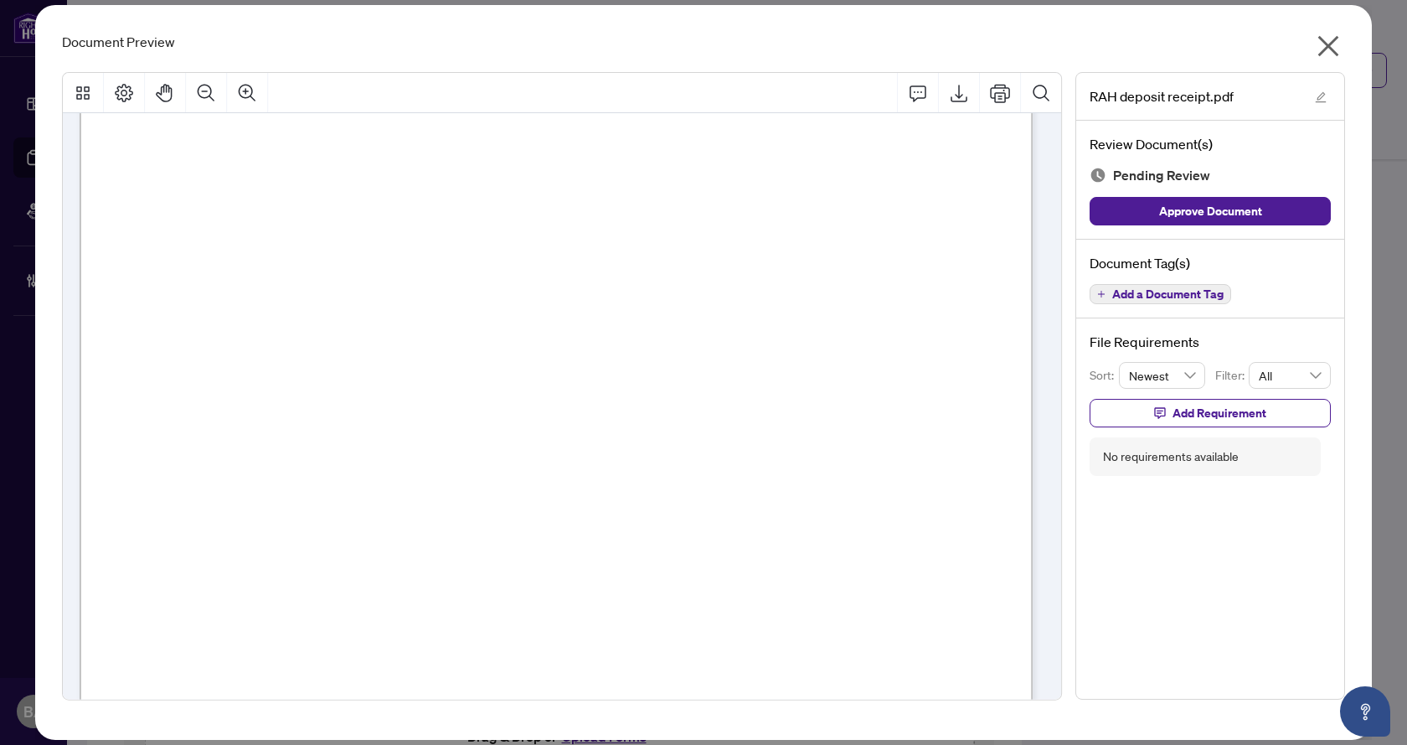
scroll to position [419, 0]
click at [1334, 56] on icon "close" at bounding box center [1328, 46] width 27 height 27
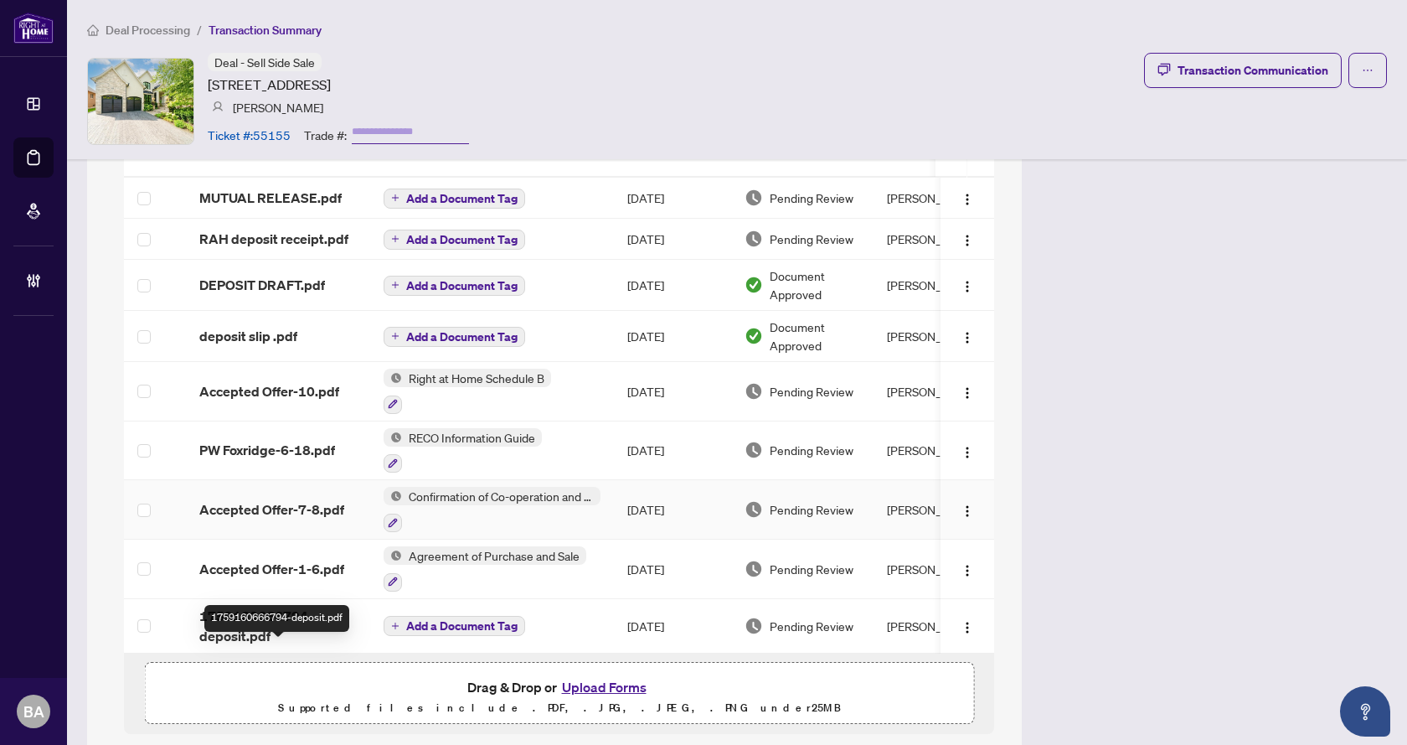
scroll to position [1519, 0]
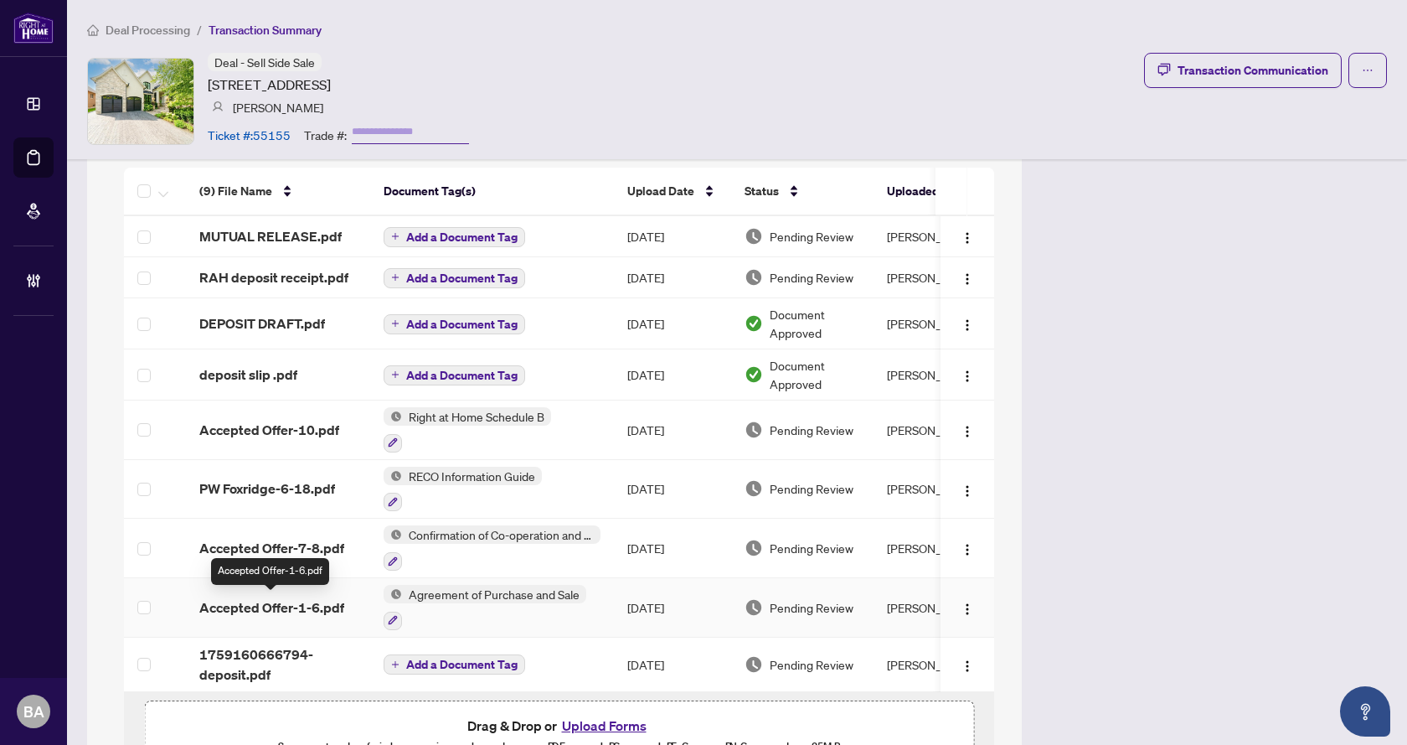
click at [252, 597] on span "Accepted Offer-1-6.pdf" at bounding box center [271, 607] width 145 height 20
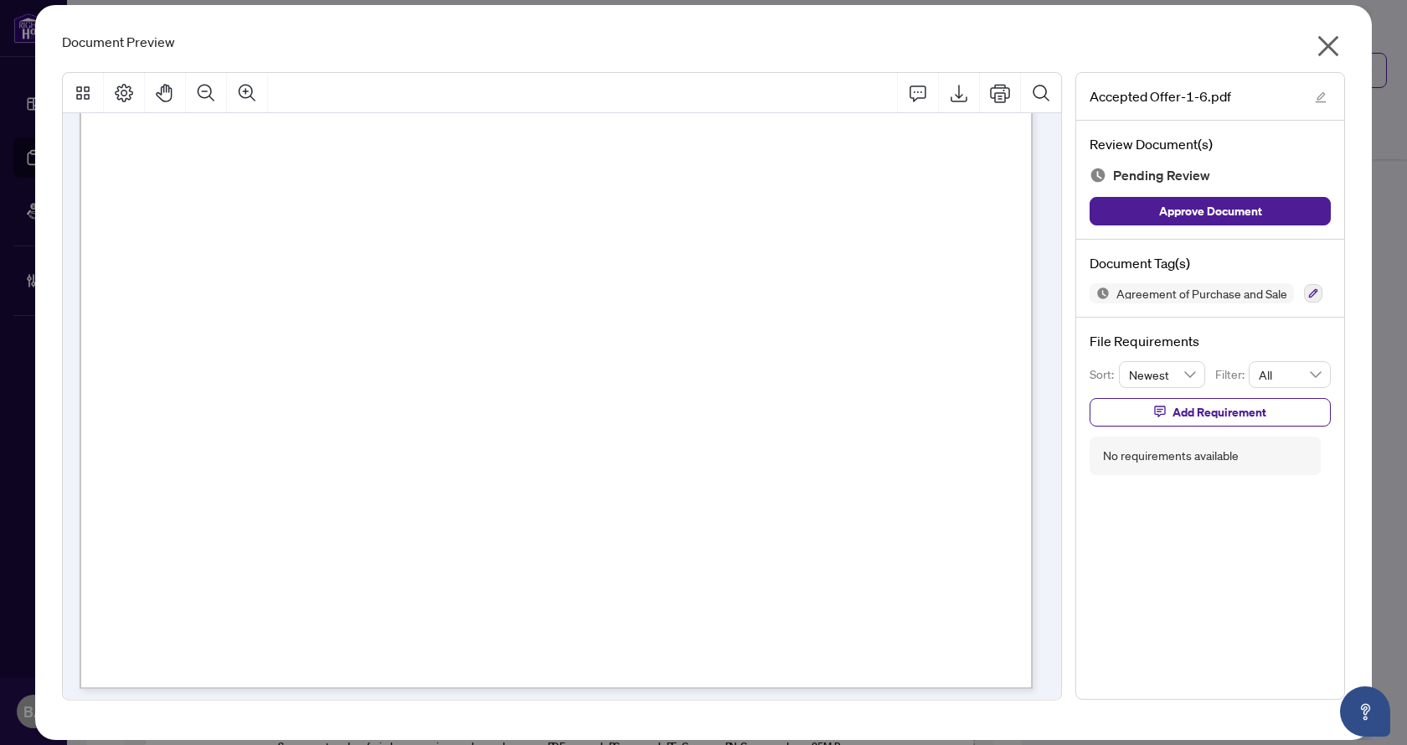
scroll to position [4608, 0]
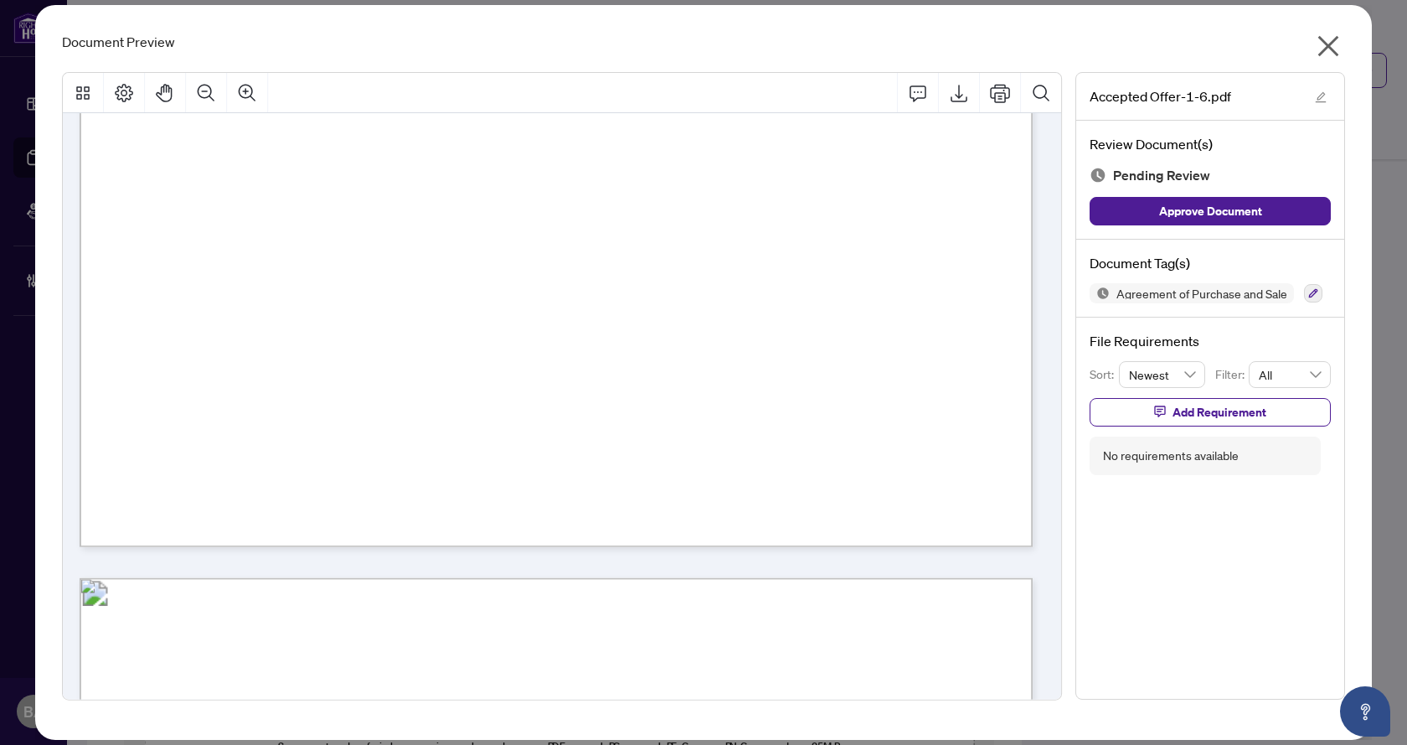
click at [1331, 44] on icon "close" at bounding box center [1329, 46] width 21 height 21
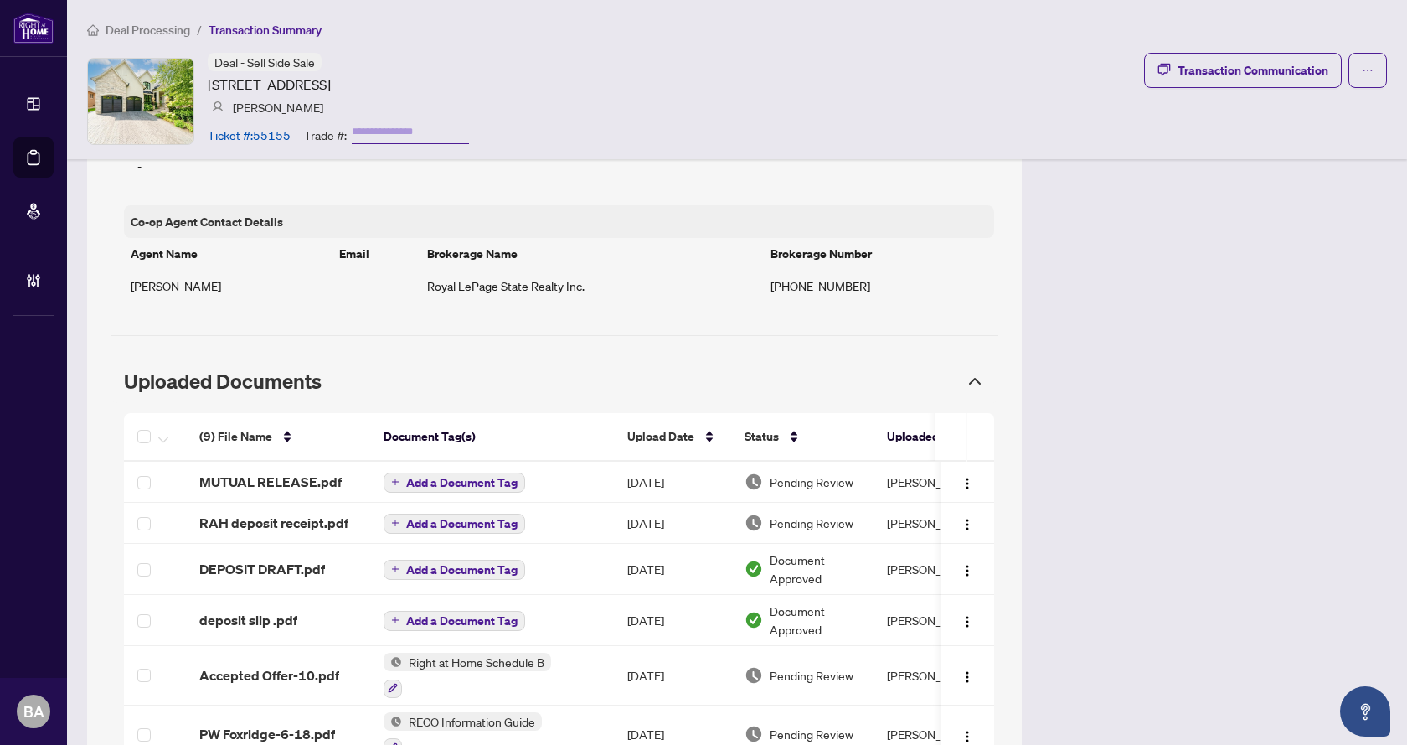
scroll to position [1184, 0]
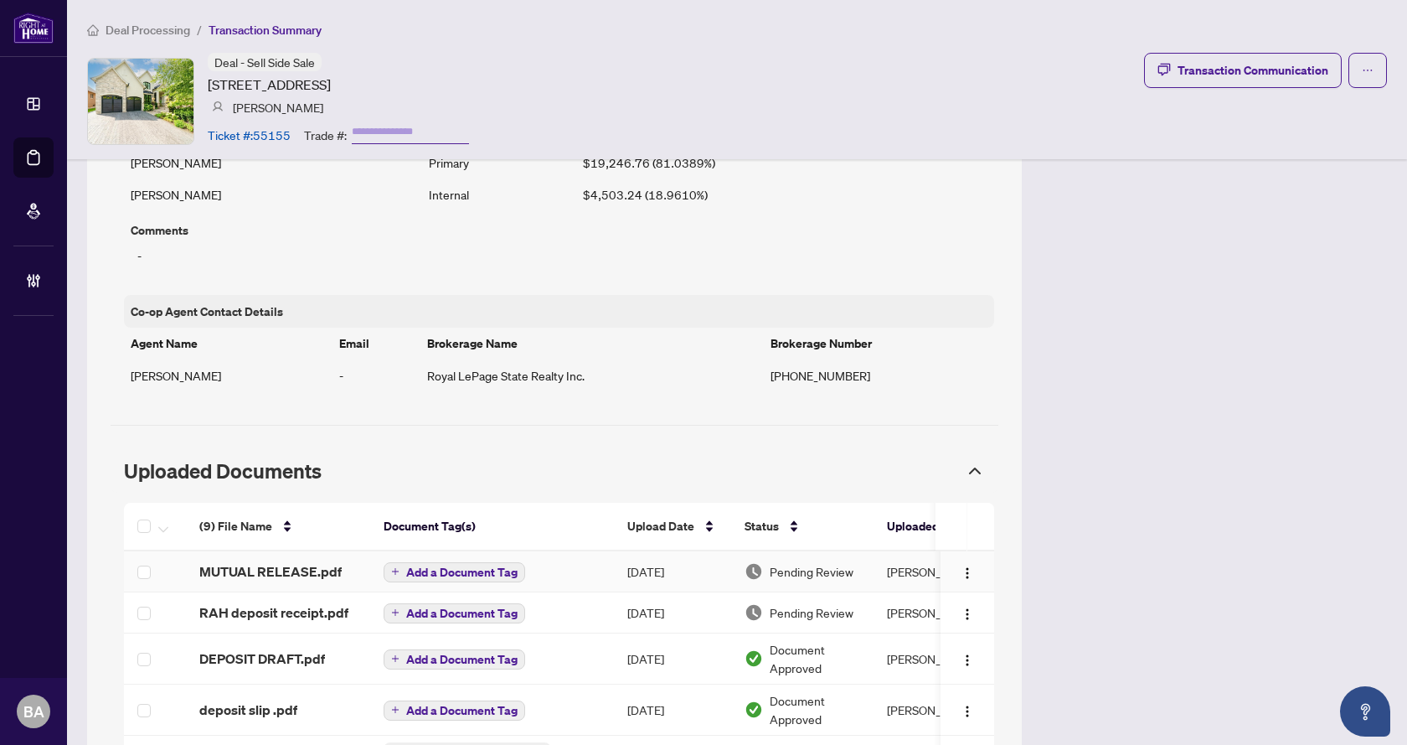
click at [283, 566] on span "MUTUAL RELEASE.pdf" at bounding box center [270, 571] width 142 height 20
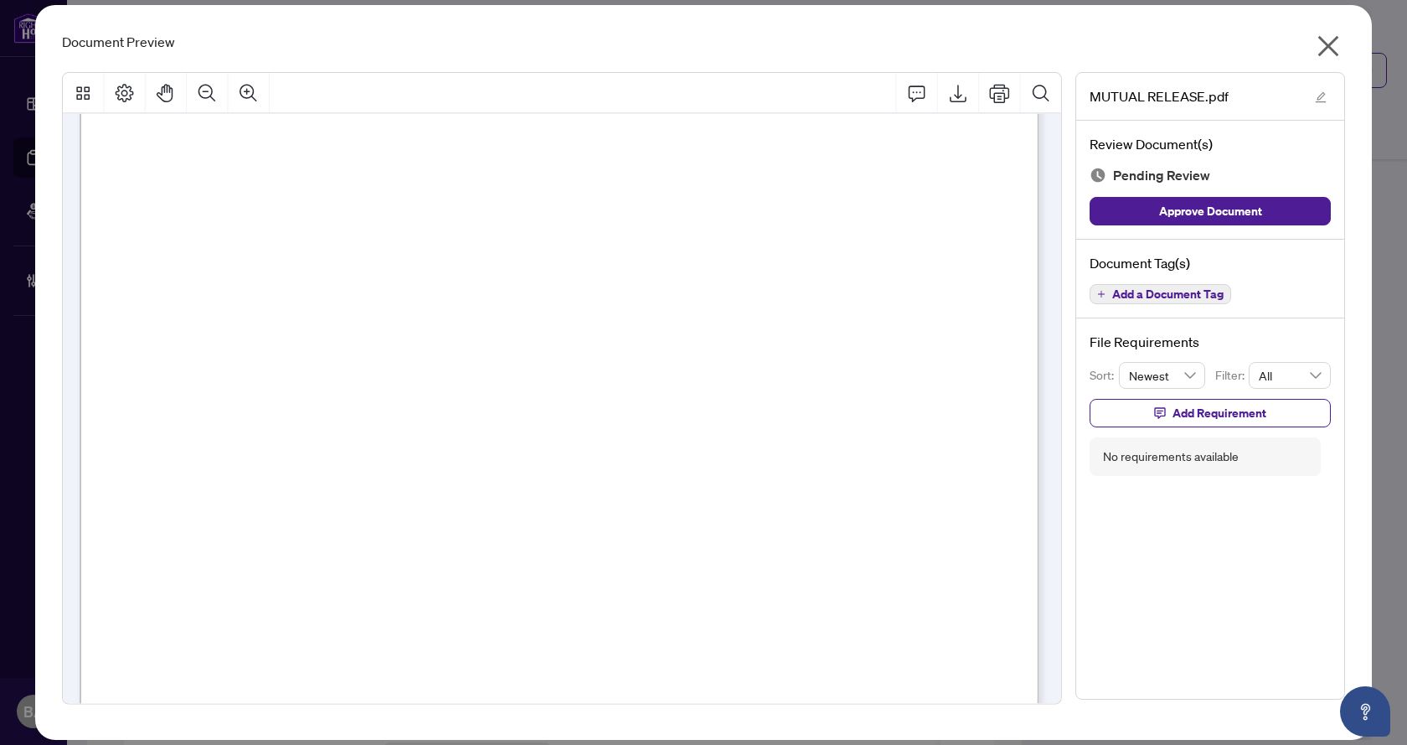
scroll to position [676, 0]
click at [951, 86] on icon "Export" at bounding box center [958, 93] width 20 height 20
click at [1331, 42] on icon "close" at bounding box center [1329, 46] width 21 height 21
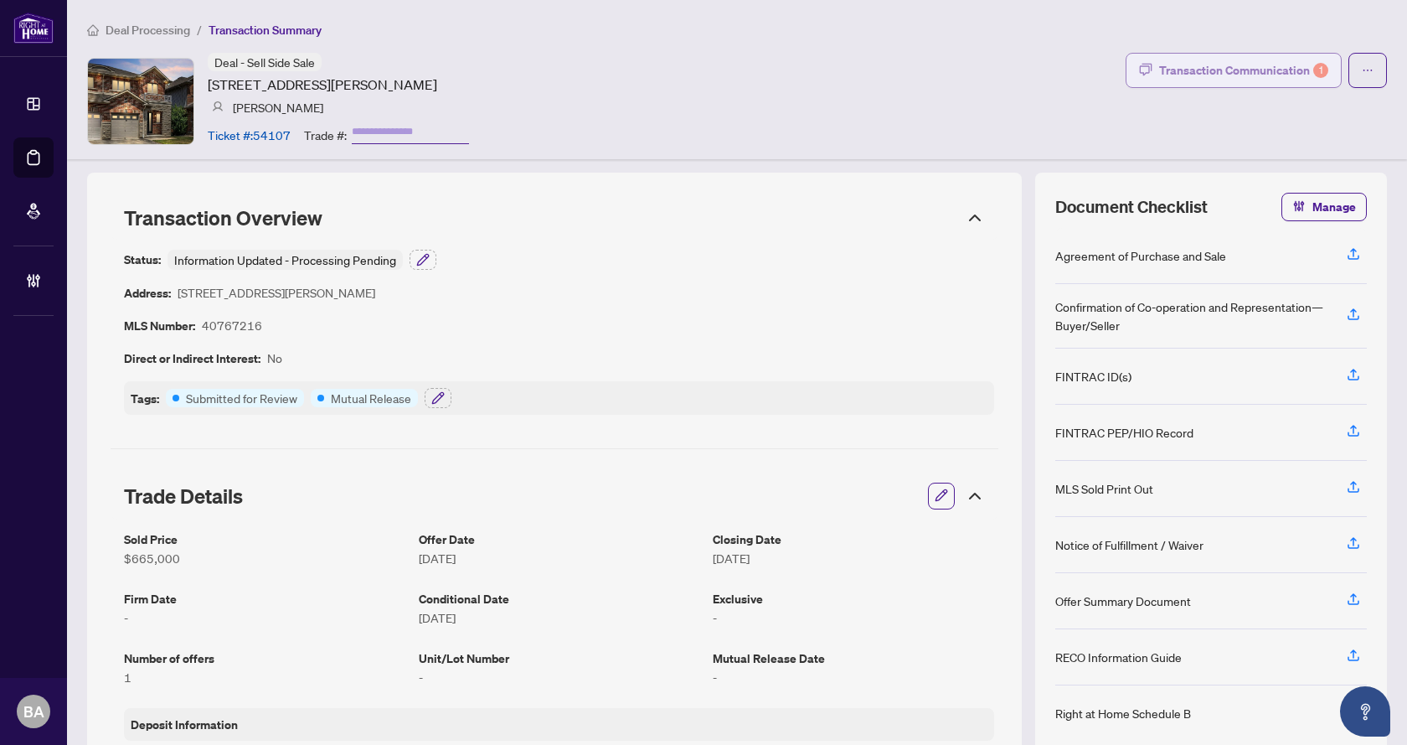
click at [1225, 69] on div "Transaction Communication 1" at bounding box center [1244, 70] width 169 height 27
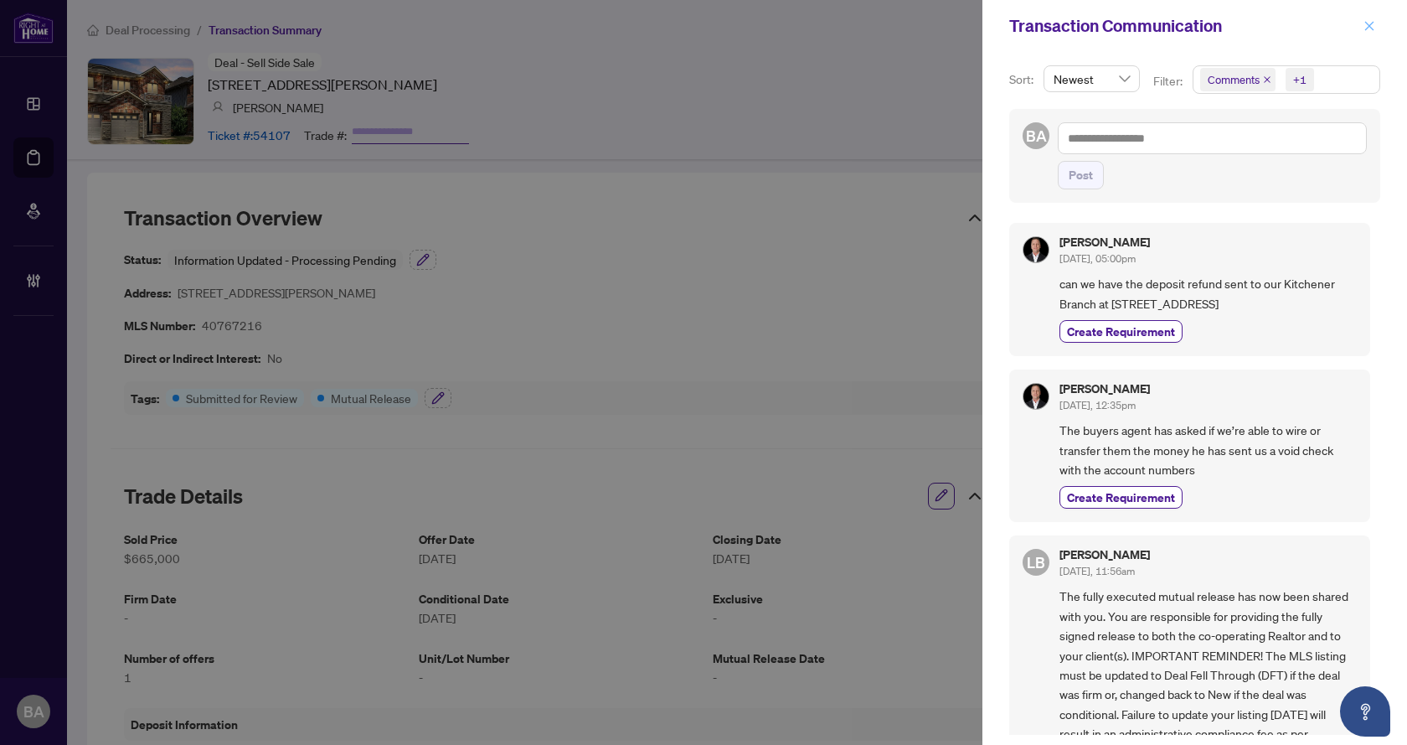
click at [1369, 30] on icon "close" at bounding box center [1370, 26] width 12 height 12
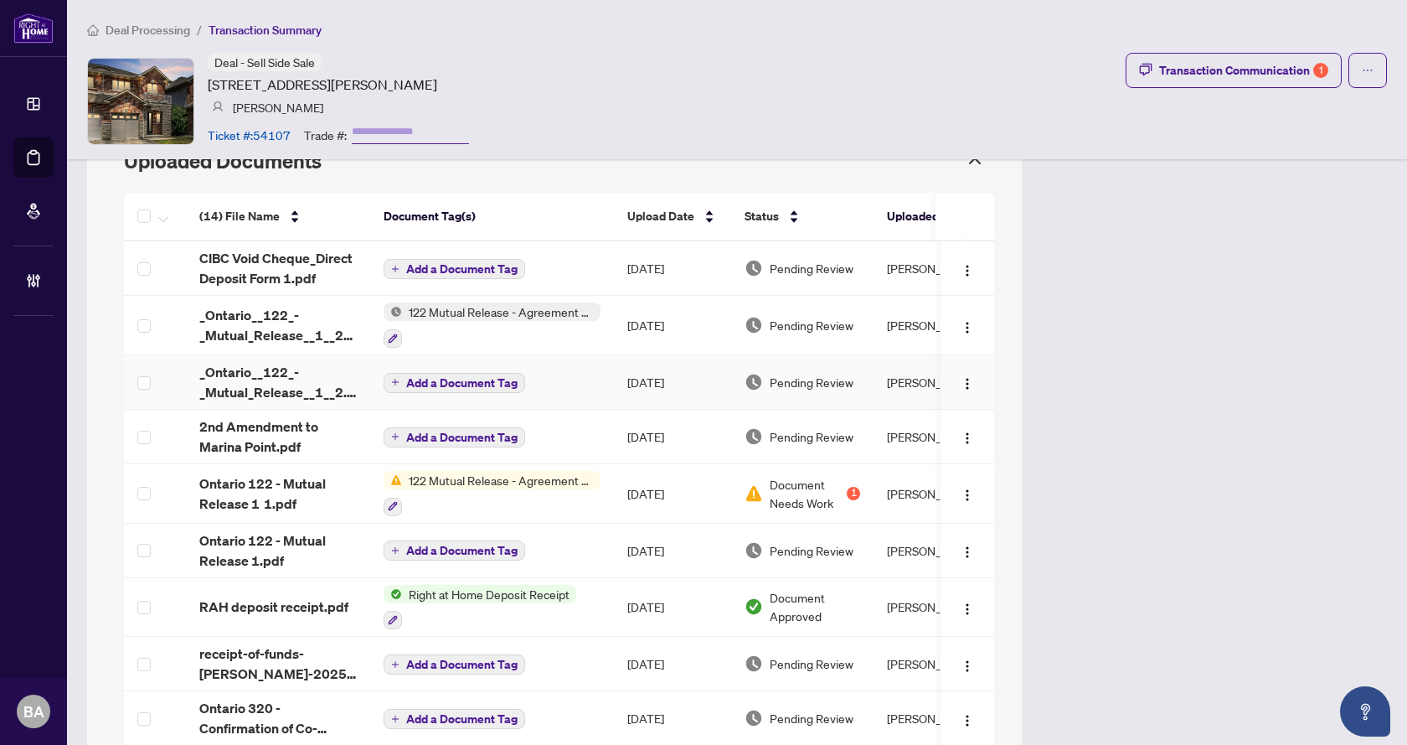
scroll to position [1487, 0]
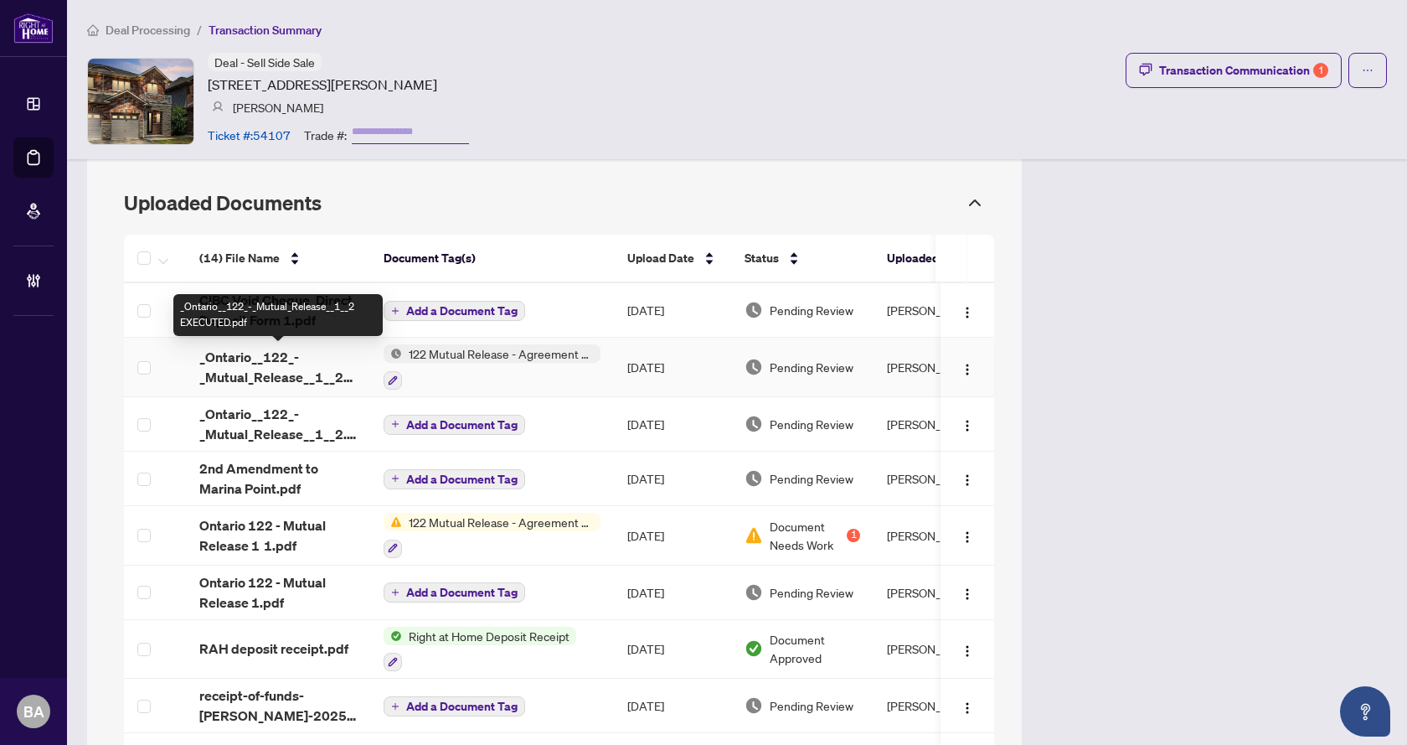
click at [241, 359] on span "_Ontario__122_-_Mutual_Release__1__2 EXECUTED.pdf" at bounding box center [278, 367] width 158 height 40
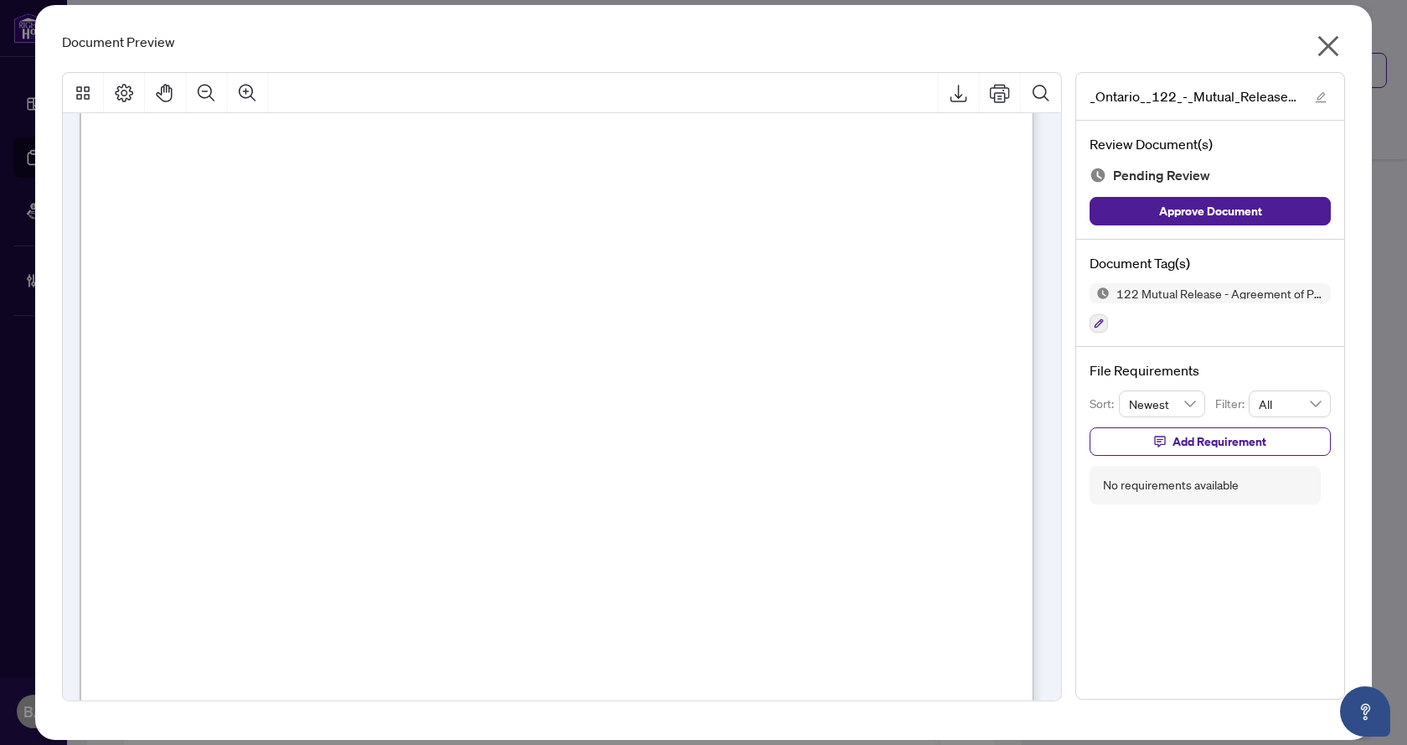
scroll to position [0, 0]
click at [1330, 51] on icon "close" at bounding box center [1328, 46] width 27 height 27
